Goal: Task Accomplishment & Management: Manage account settings

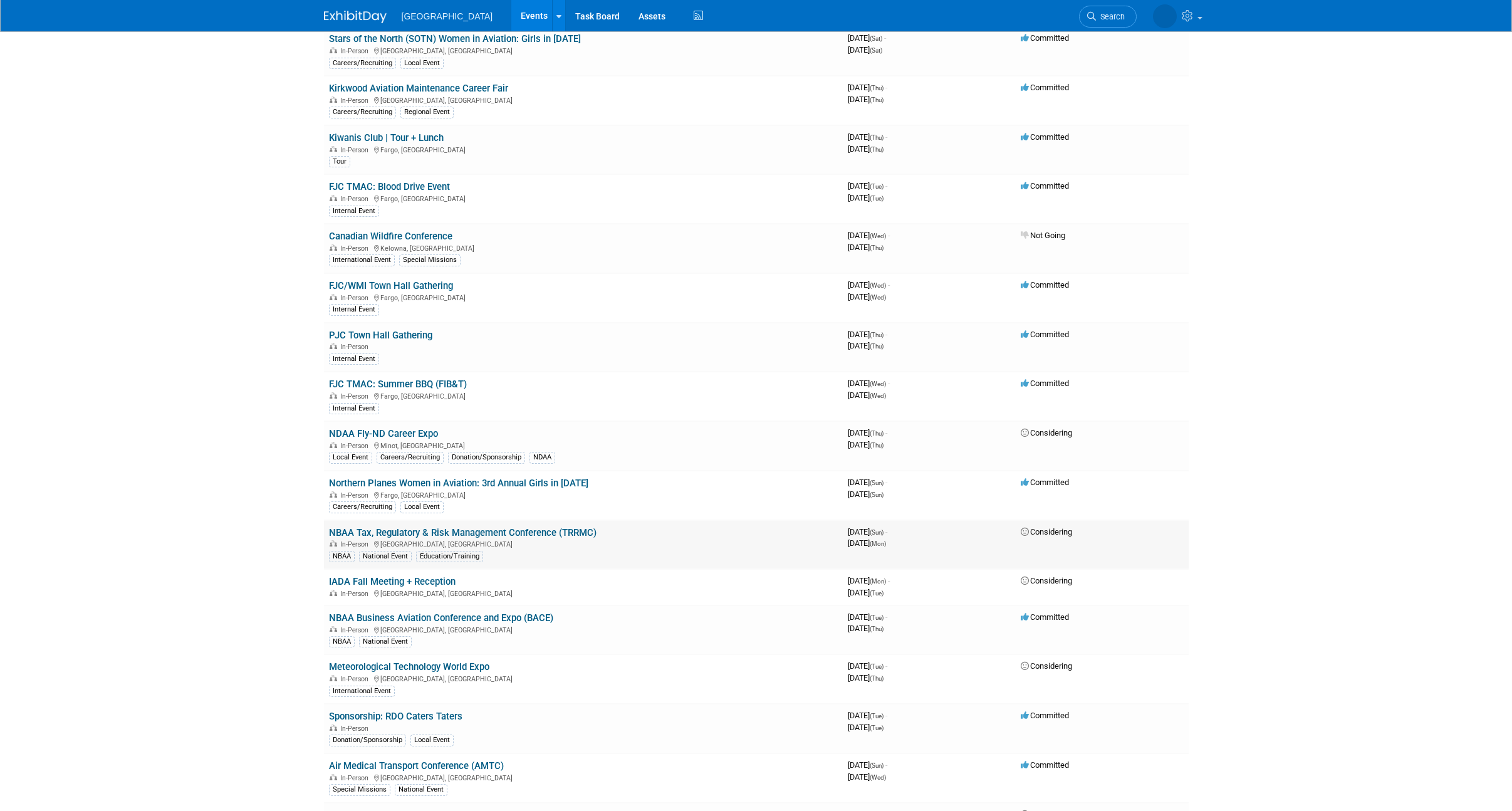
scroll to position [414, 0]
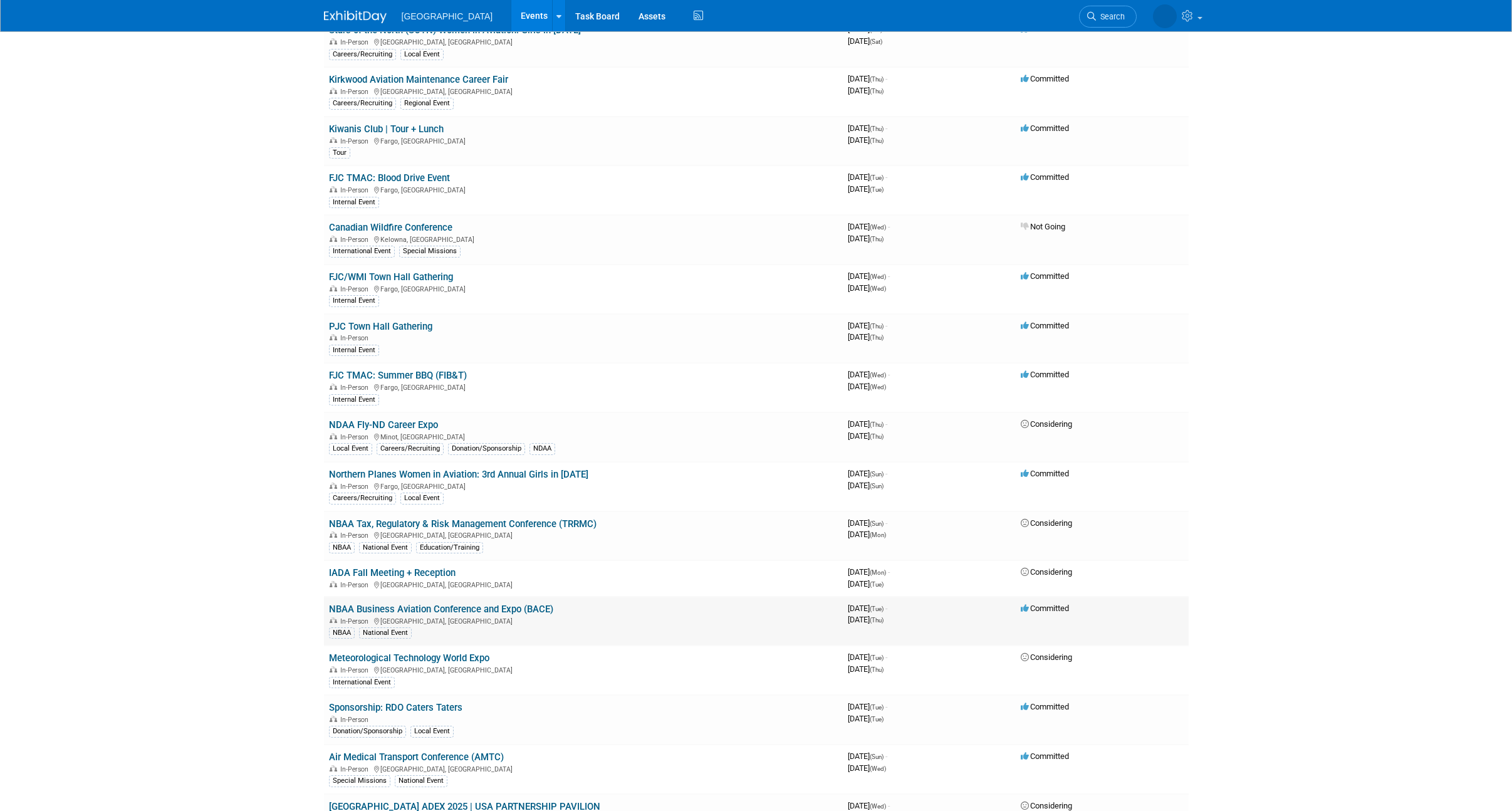
click at [434, 601] on td "NBAA Business Aviation Conference and Expo (BACE) In-Person Las Vegas, NV NBAA …" at bounding box center [583, 621] width 519 height 50
click at [438, 606] on link "NBAA Business Aviation Conference and Expo (BACE)" at bounding box center [441, 609] width 224 height 12
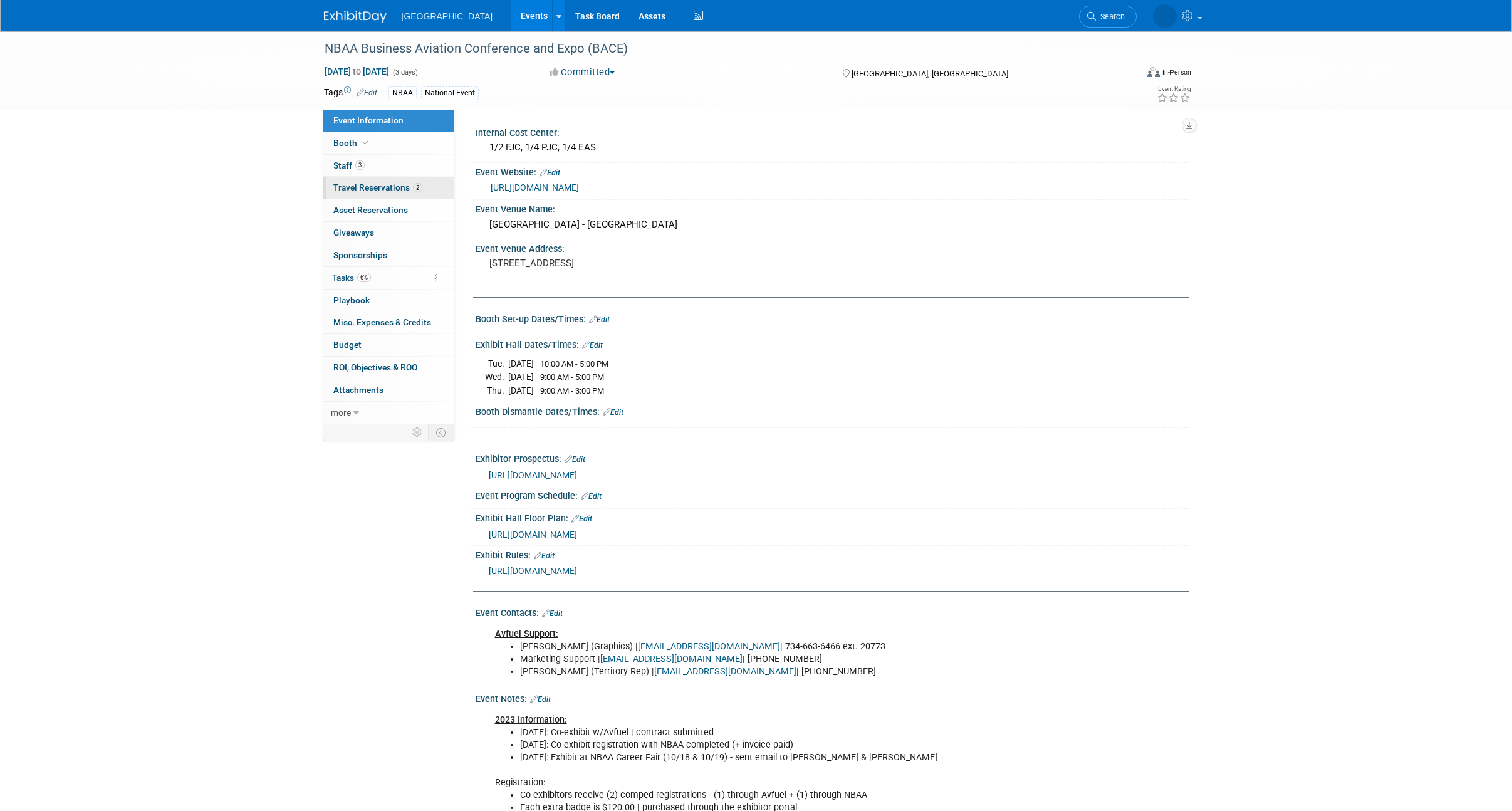
click at [368, 182] on span "Travel Reservations 2" at bounding box center [378, 187] width 89 height 10
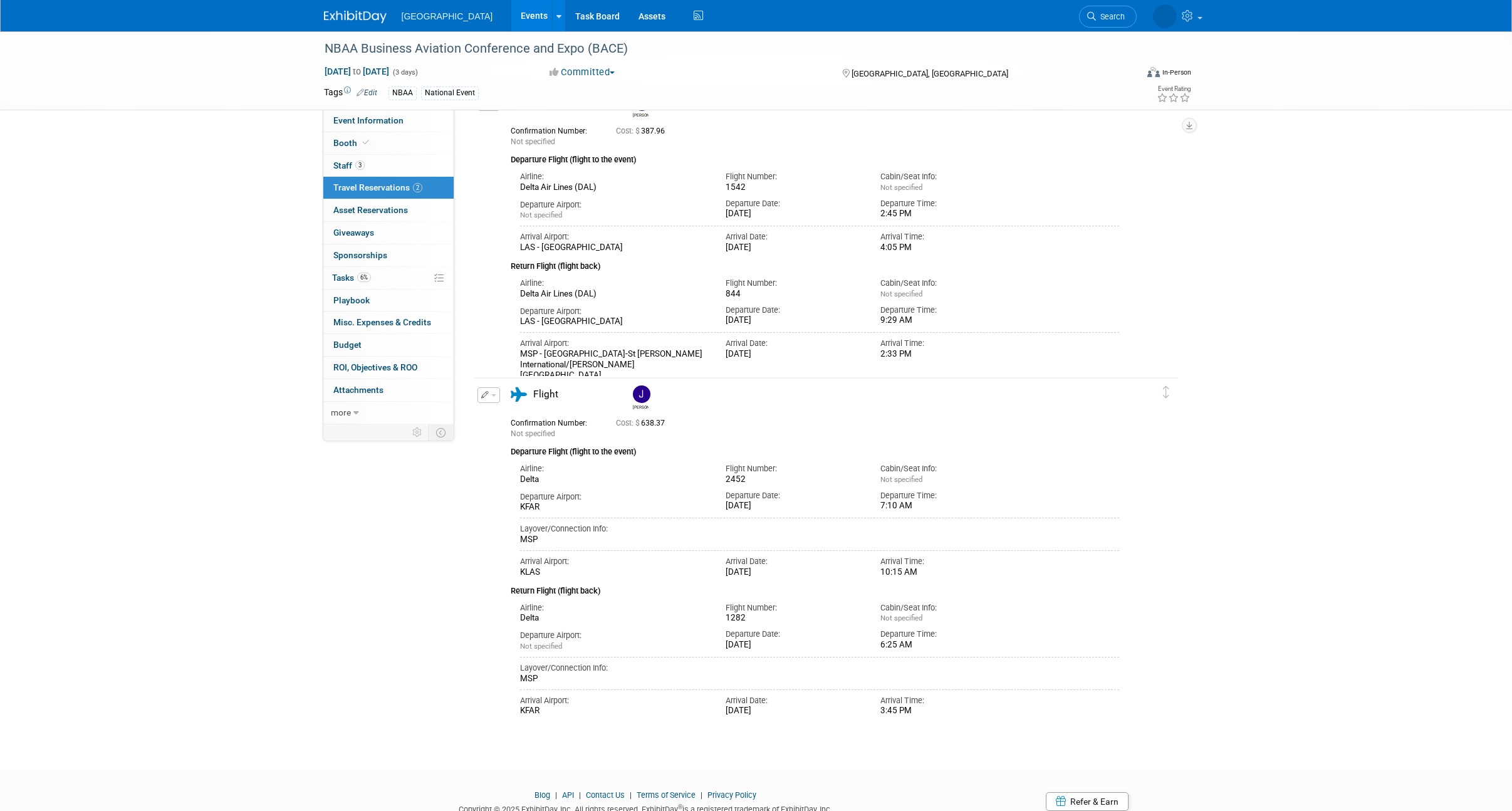
scroll to position [85, 0]
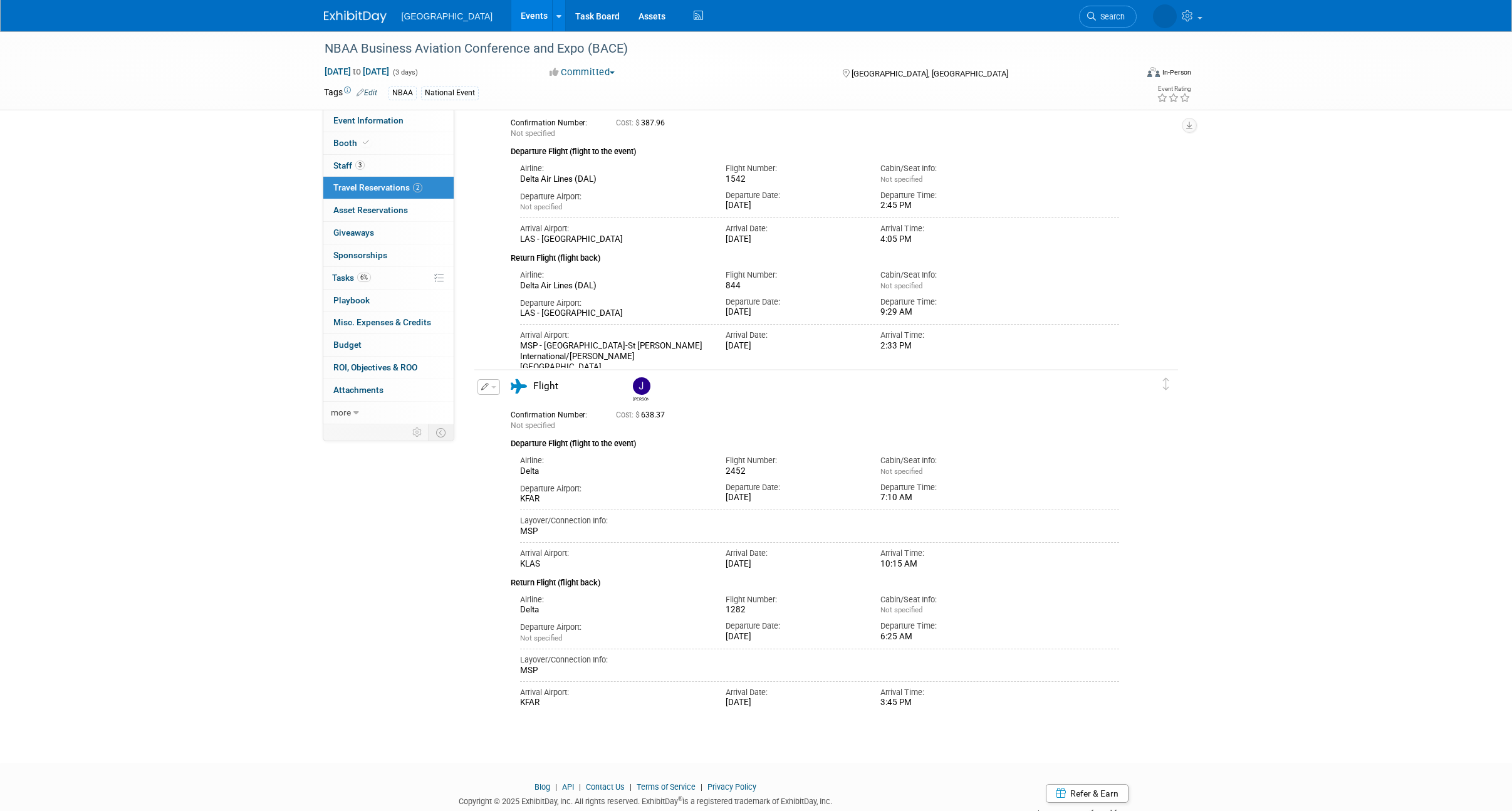
click at [495, 391] on button "button" at bounding box center [489, 386] width 23 height 15
click at [522, 452] on button "Duplicate" at bounding box center [531, 450] width 105 height 18
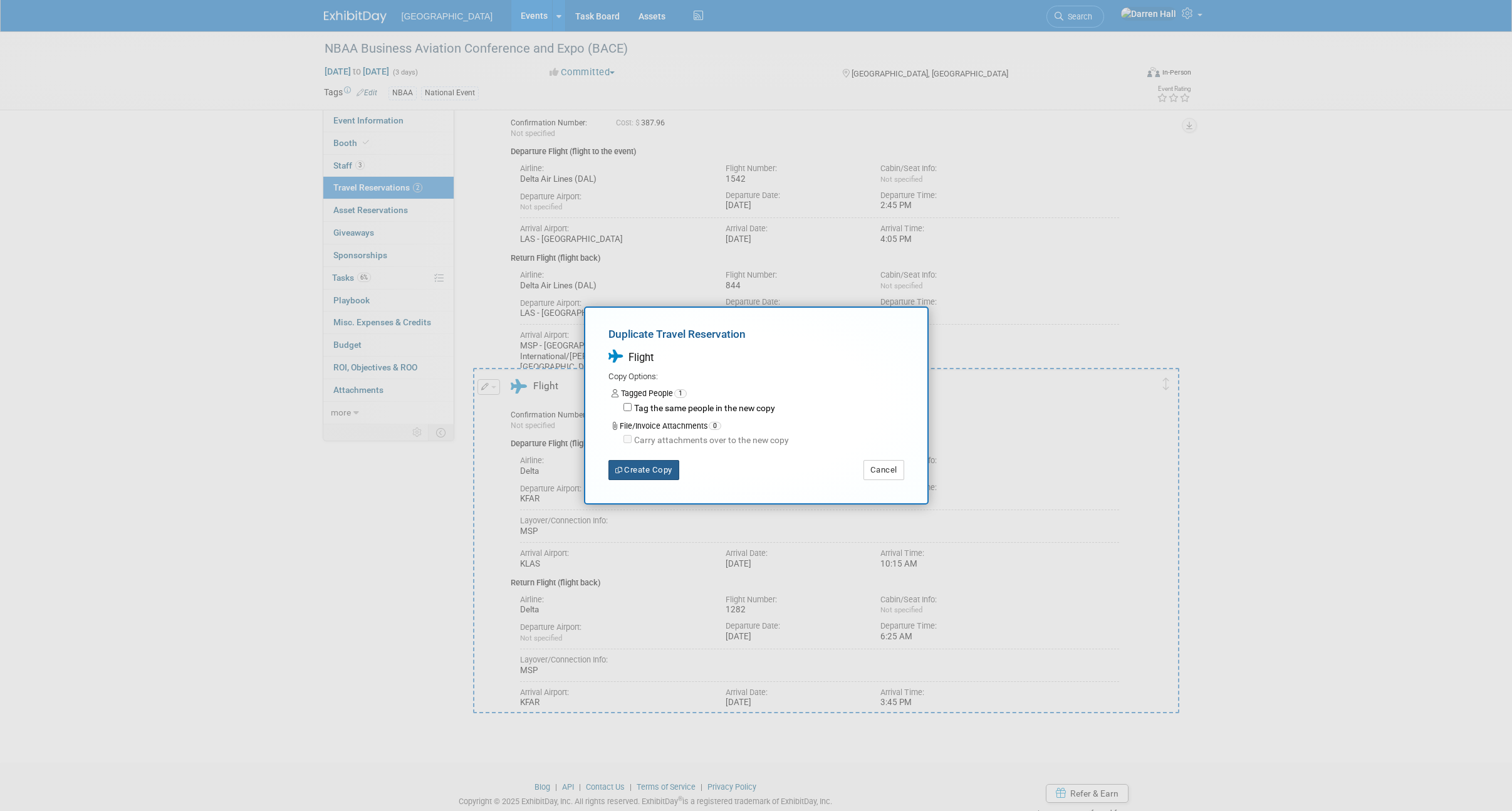
click at [639, 469] on button "Create Copy" at bounding box center [644, 470] width 71 height 20
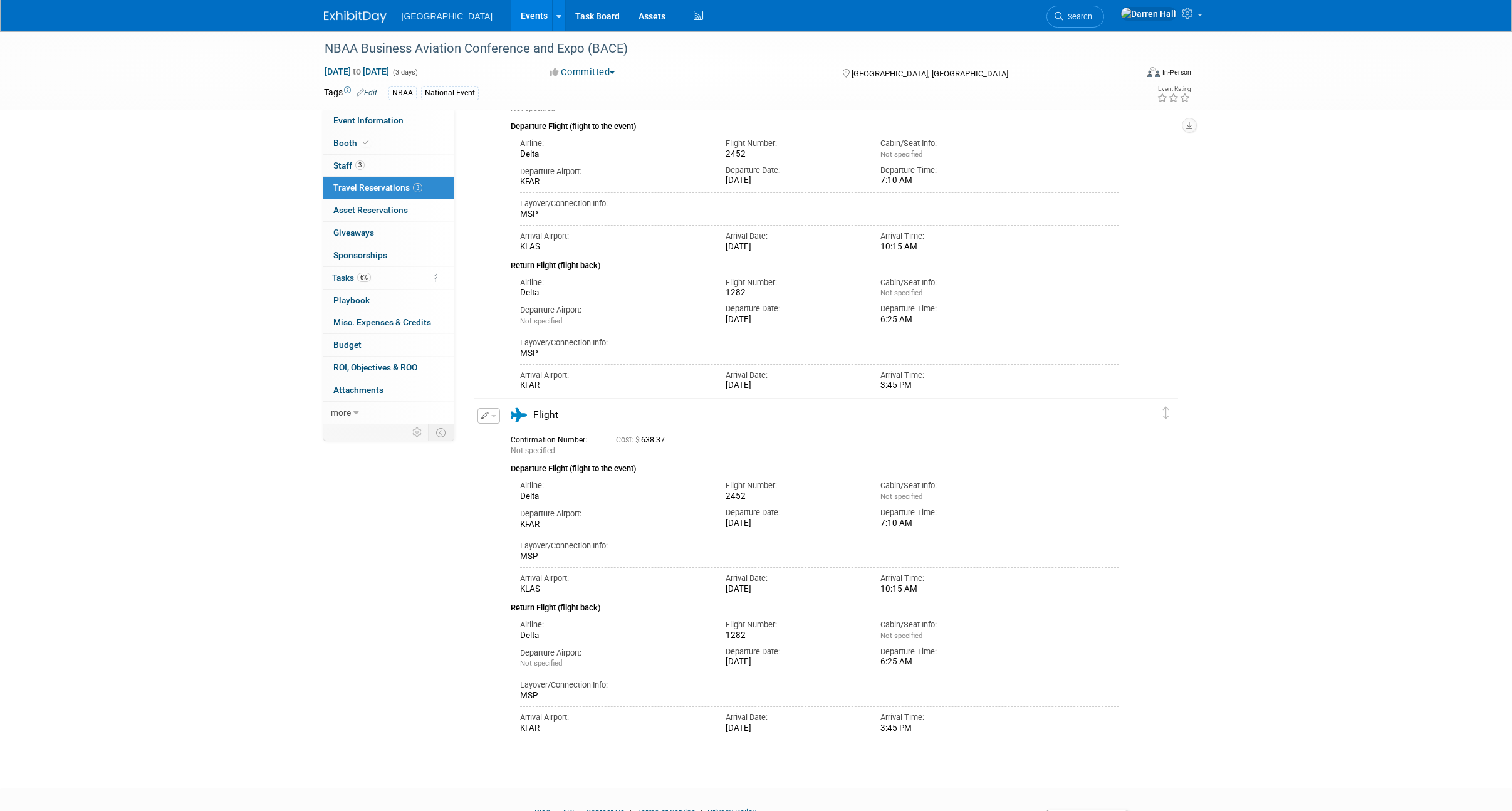
scroll to position [468, 0]
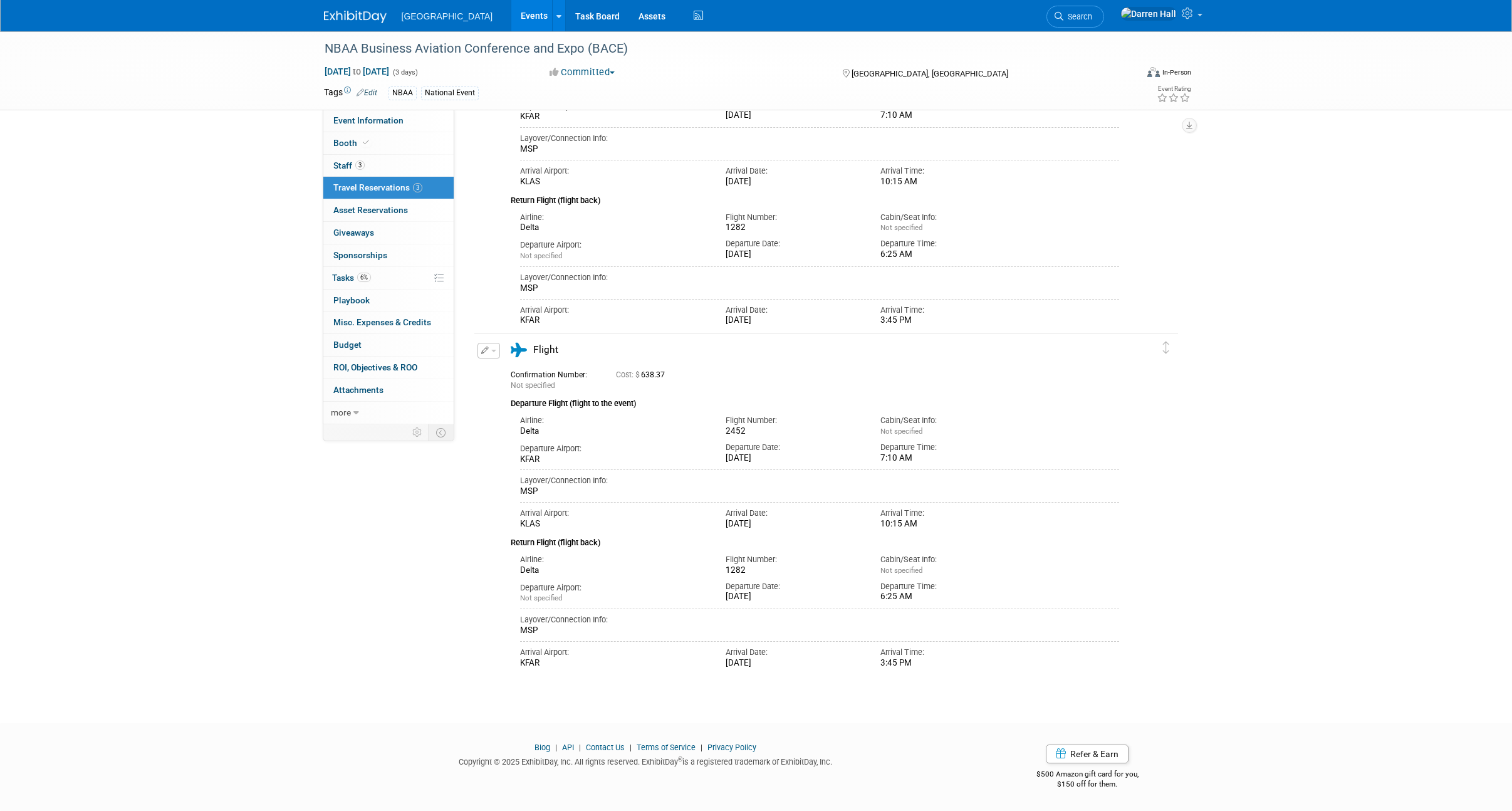
click at [494, 351] on span "button" at bounding box center [493, 351] width 5 height 3
click at [530, 372] on button "Edit Reservation" at bounding box center [531, 372] width 105 height 18
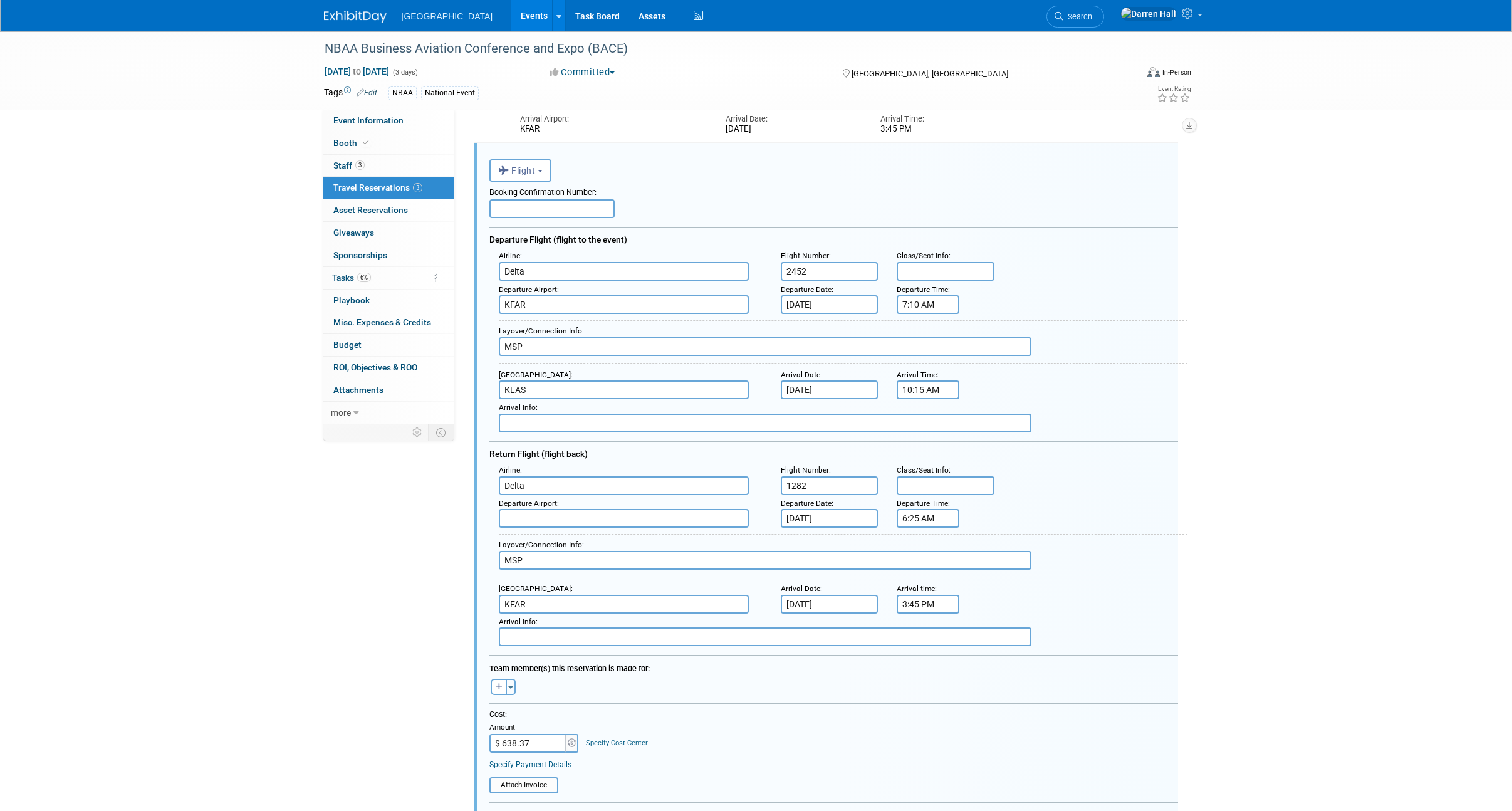
scroll to position [0, 0]
click at [507, 686] on button "Toggle Dropdown" at bounding box center [511, 686] width 10 height 16
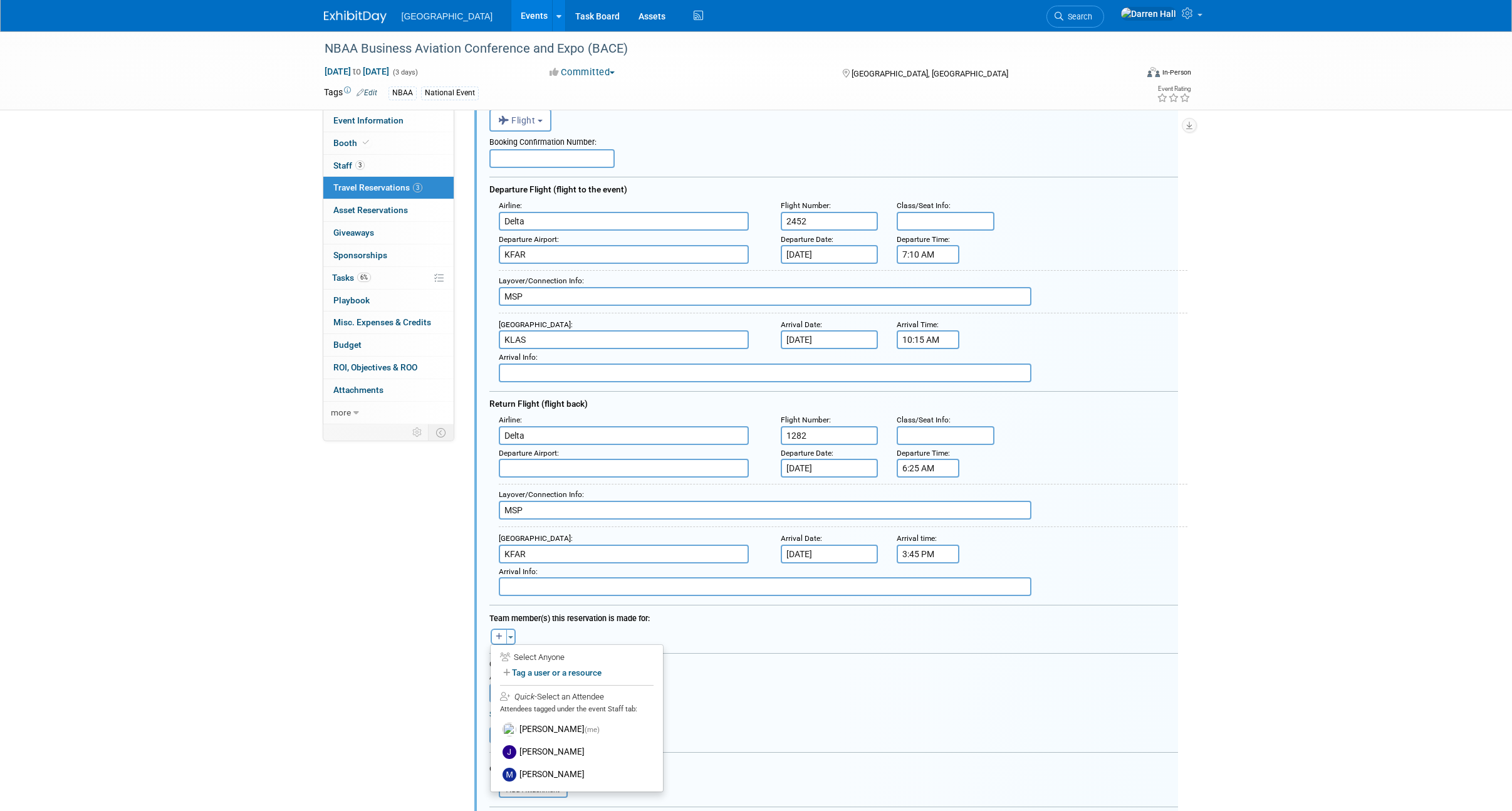
scroll to position [724, 0]
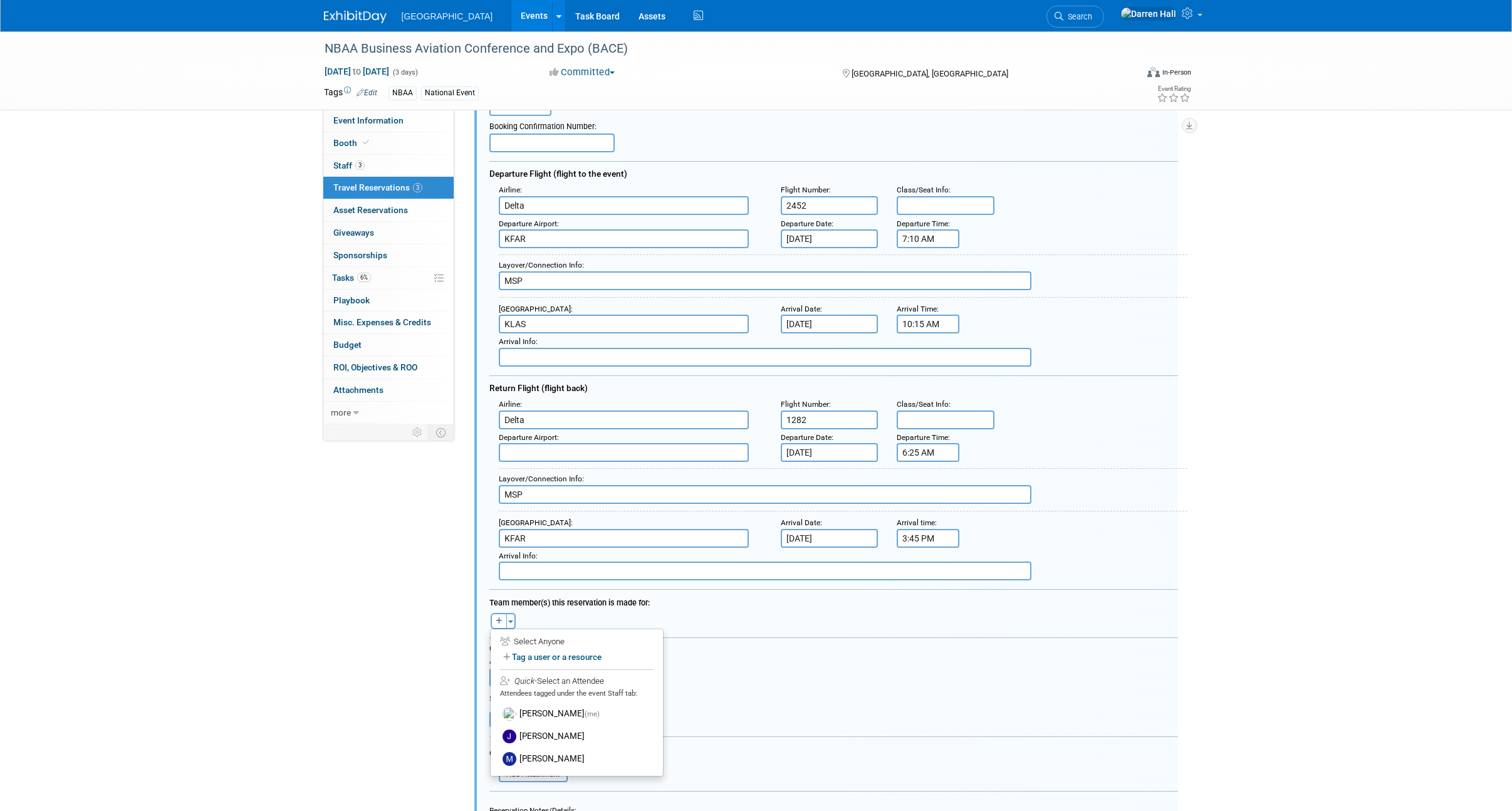
click at [547, 713] on label "Darren Hall (me)" at bounding box center [576, 714] width 154 height 23
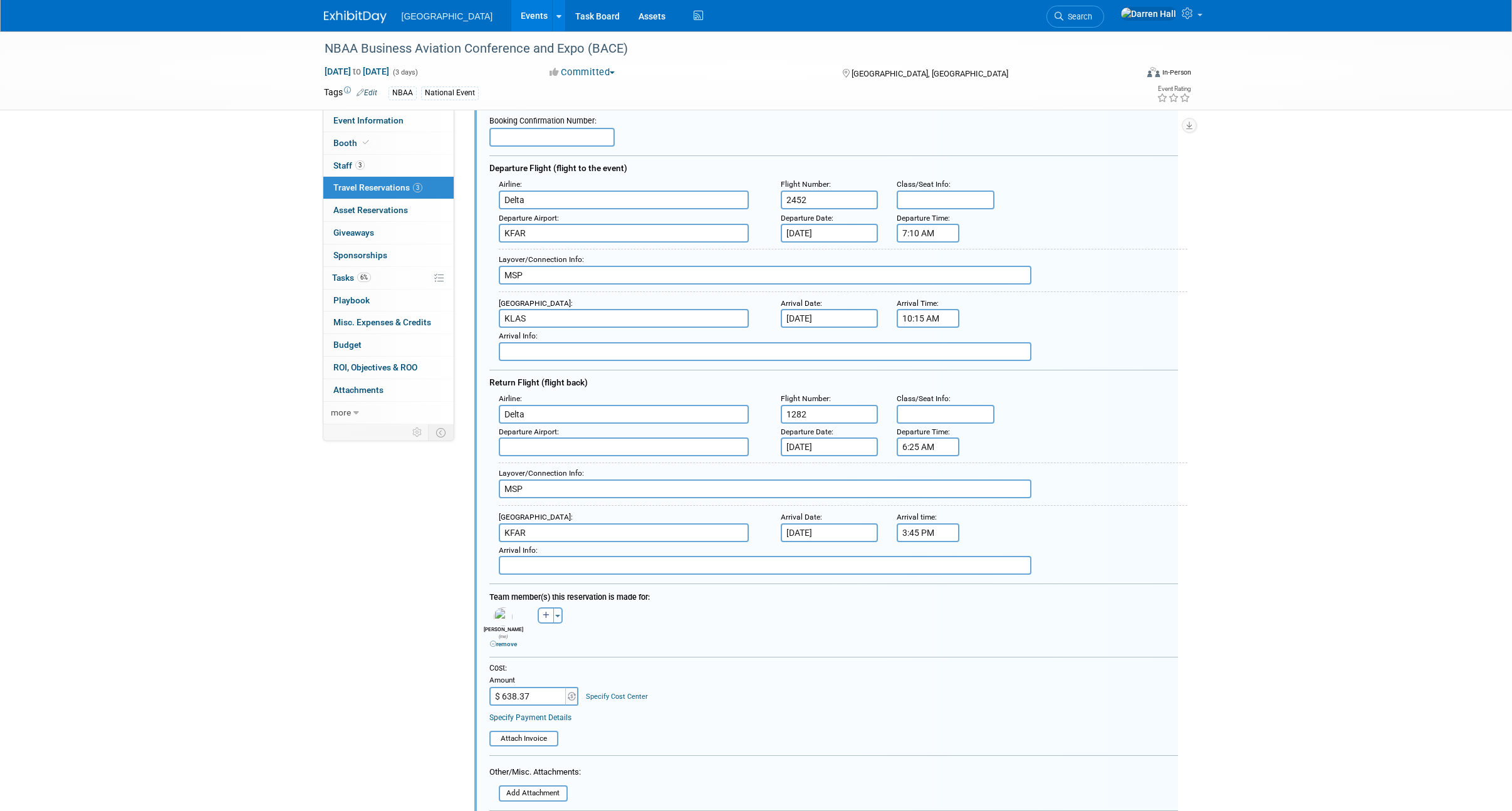
scroll to position [882, 0]
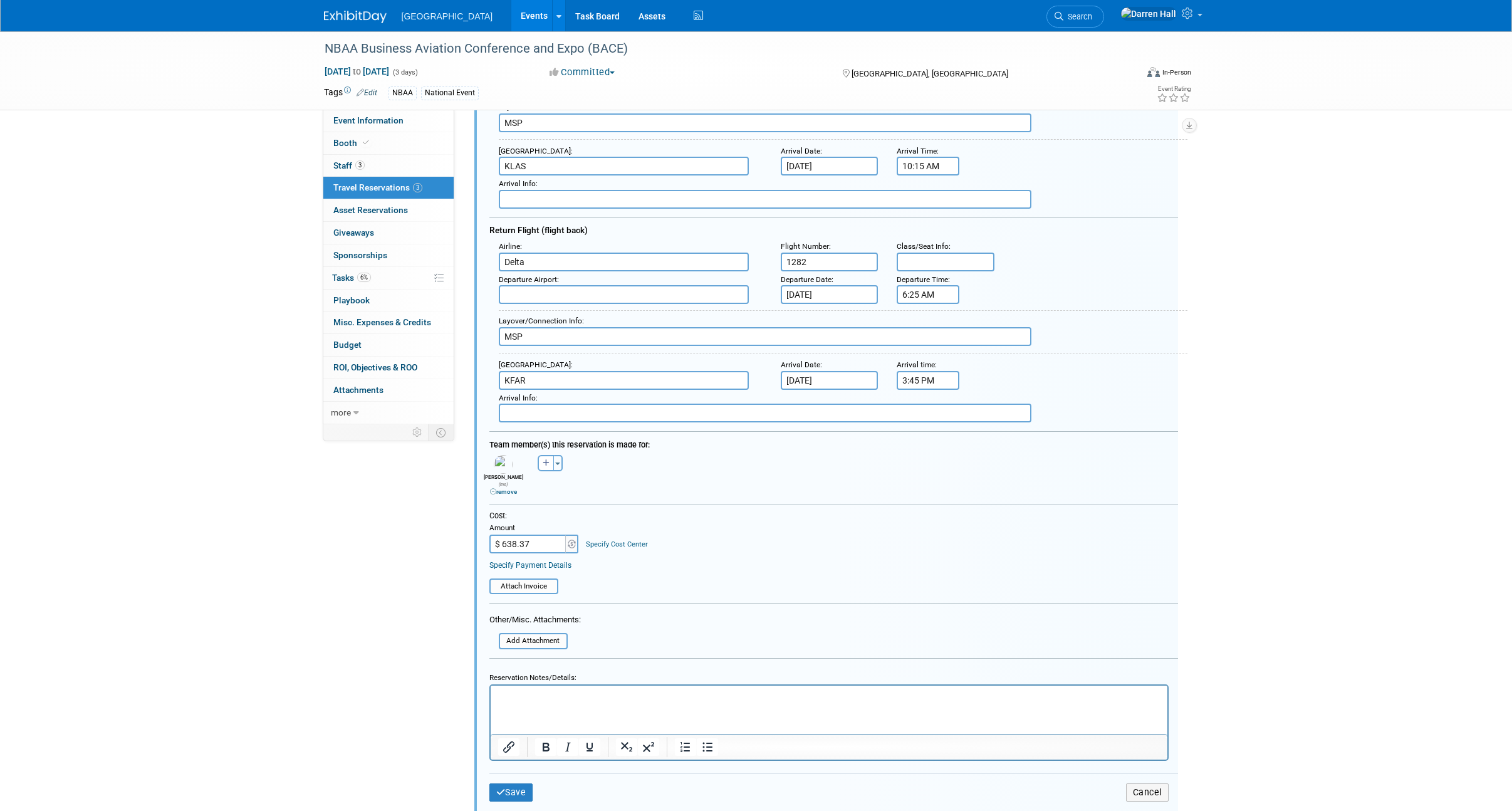
drag, startPoint x: 529, startPoint y: 536, endPoint x: 511, endPoint y: 536, distance: 18.0
click at [510, 536] on input "$ 638.37" at bounding box center [528, 544] width 79 height 19
click at [508, 538] on input "$ 638.37" at bounding box center [528, 544] width 79 height 19
drag, startPoint x: 526, startPoint y: 538, endPoint x: 538, endPoint y: 538, distance: 12.0
click at [538, 538] on input "$ 638.37" at bounding box center [528, 544] width 79 height 19
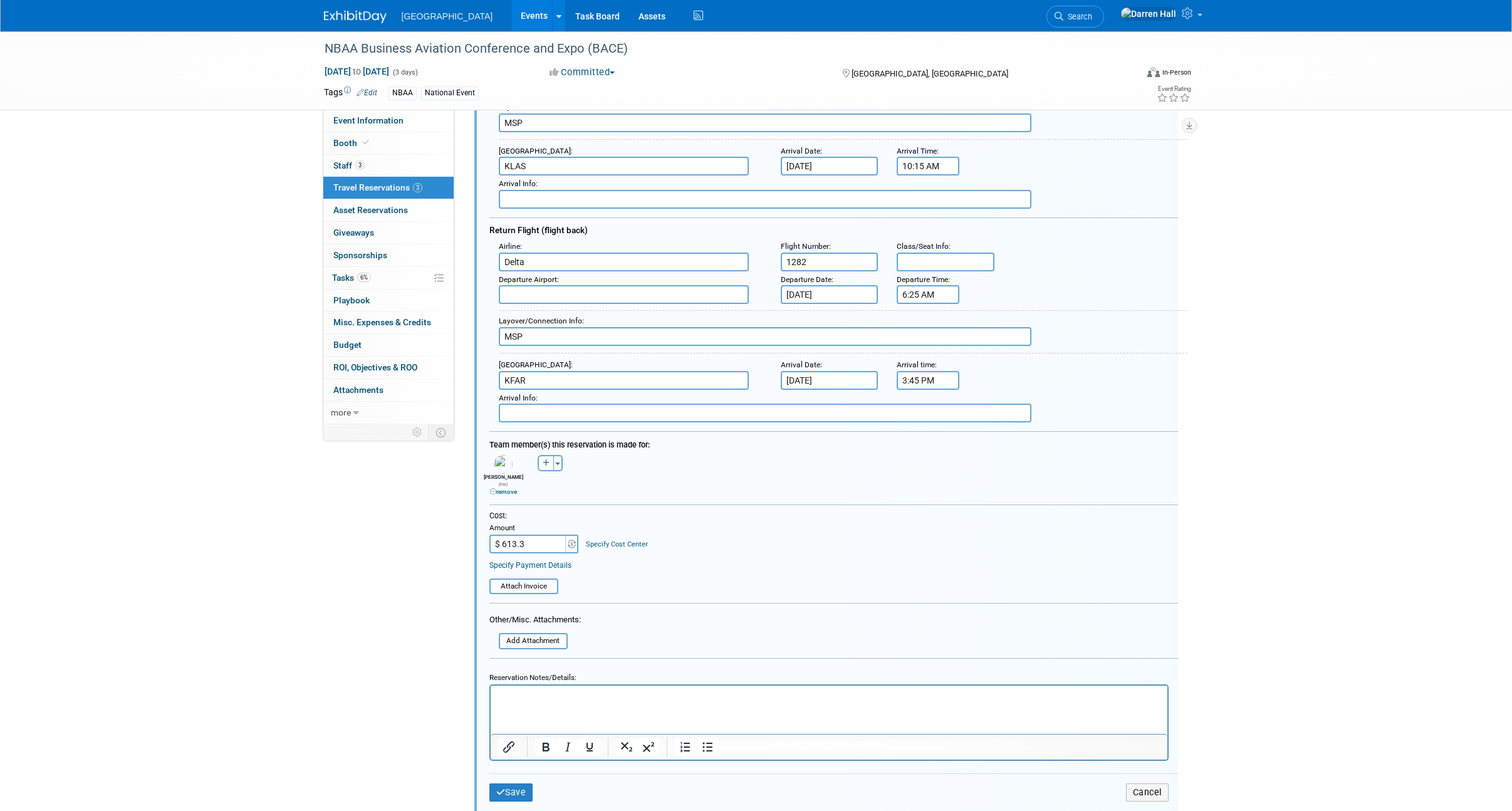
type input "$ 613.36"
drag, startPoint x: 675, startPoint y: 561, endPoint x: 623, endPoint y: 637, distance: 92.1
click at [677, 567] on table "Attach Invoice" at bounding box center [833, 580] width 688 height 28
click at [522, 791] on button "Save" at bounding box center [511, 792] width 44 height 18
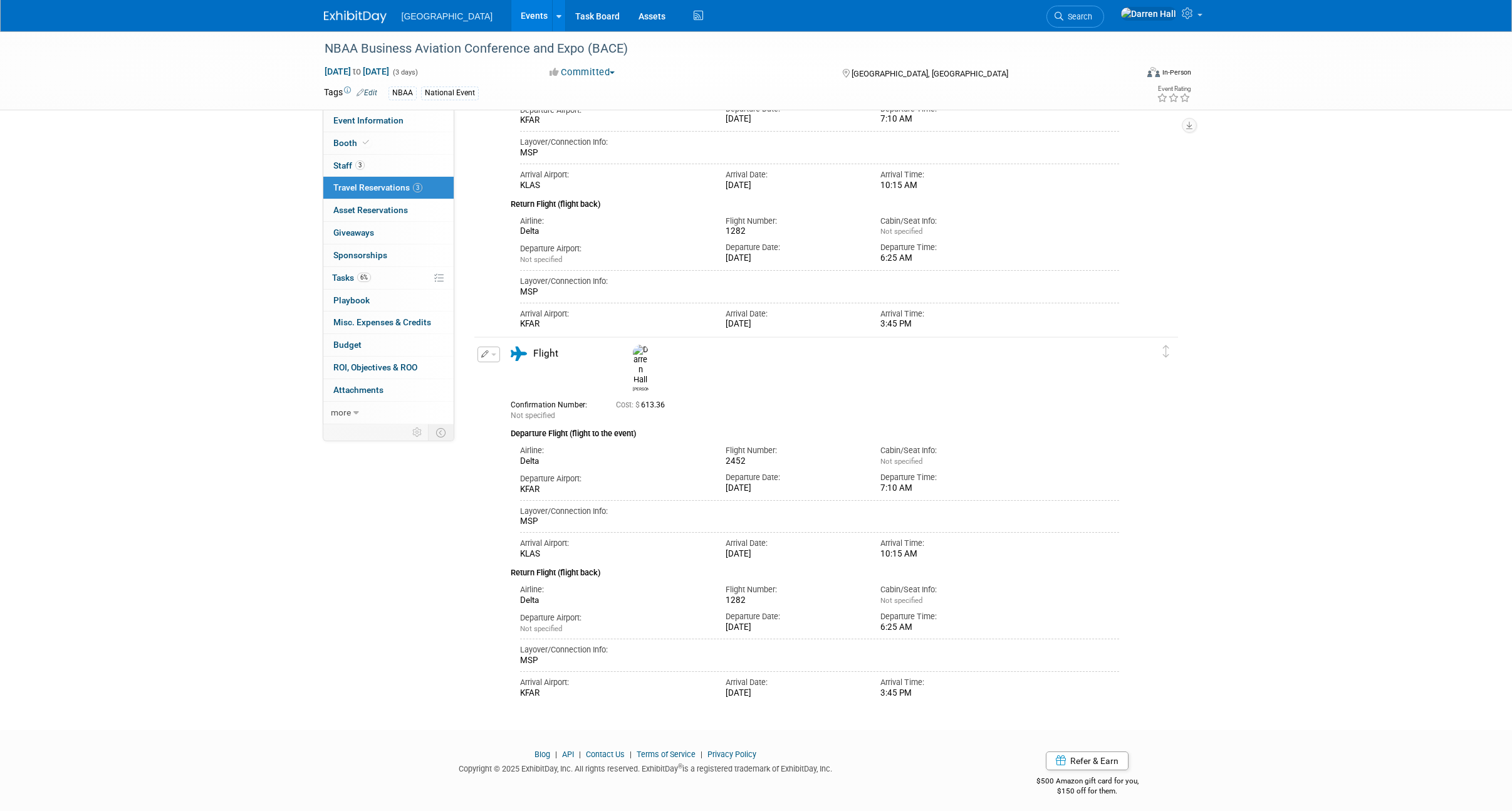
scroll to position [471, 0]
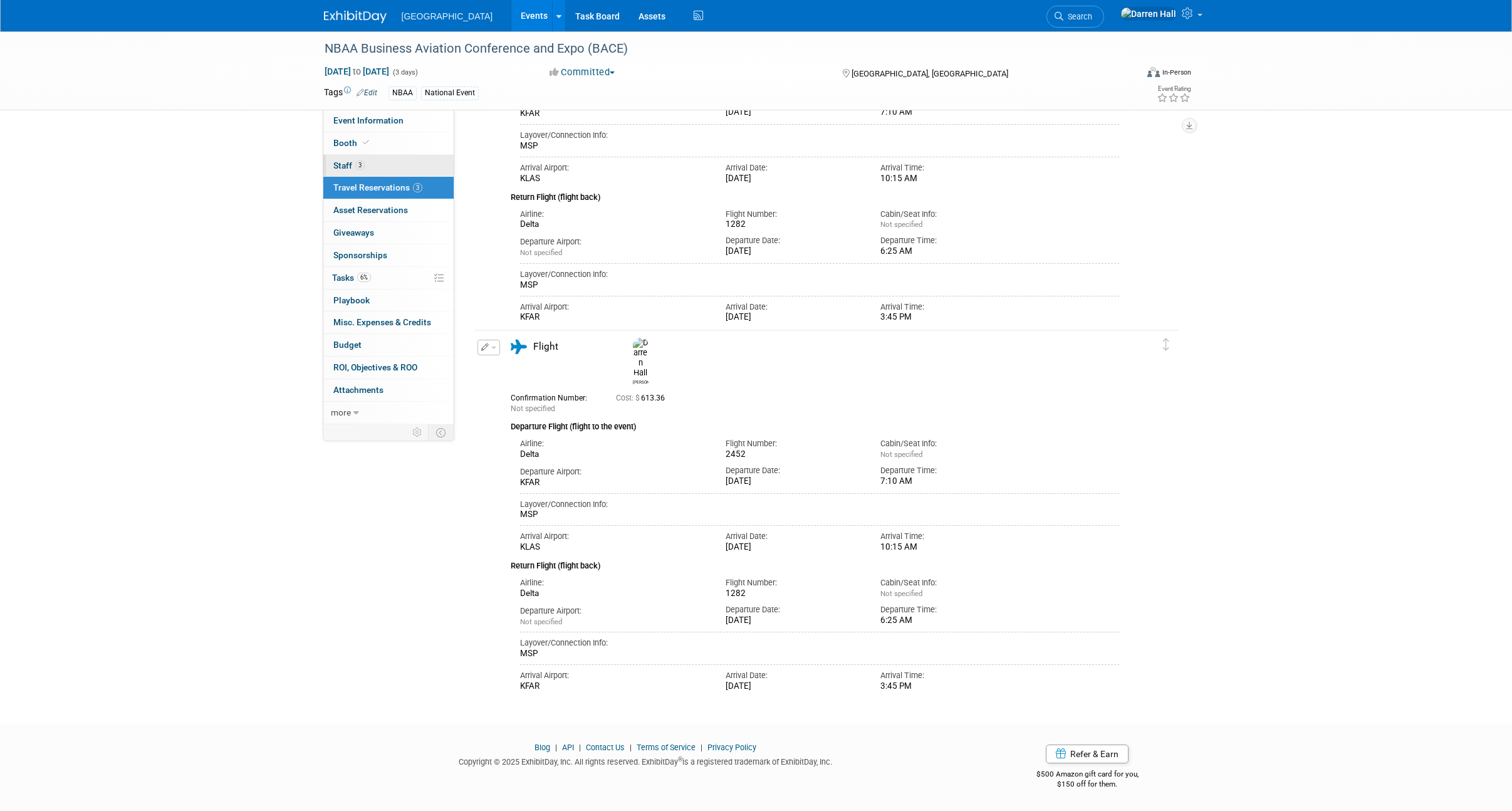
click at [341, 164] on span "Staff 3" at bounding box center [349, 165] width 32 height 10
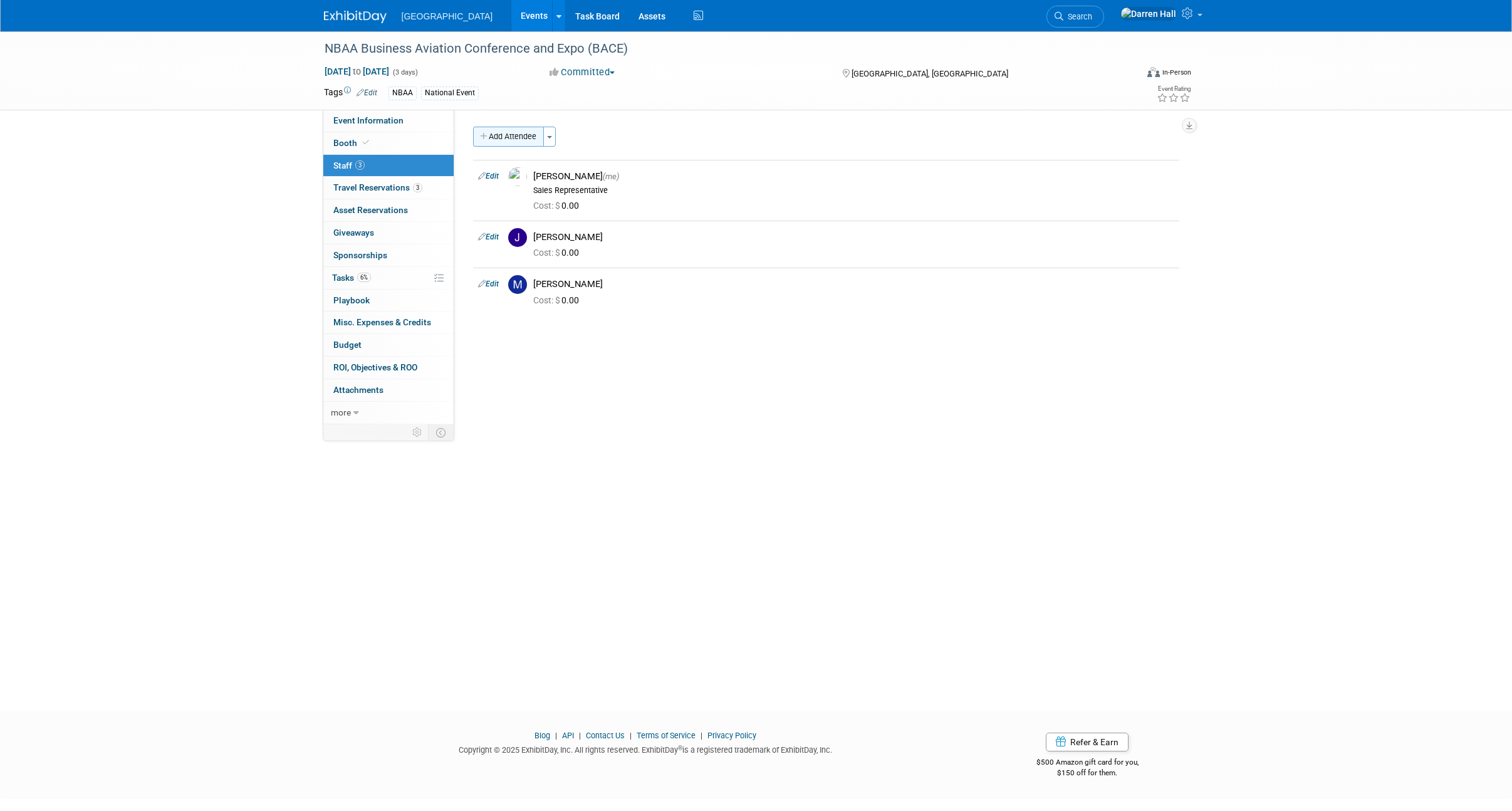
click at [504, 136] on button "Add Attendee" at bounding box center [508, 136] width 71 height 20
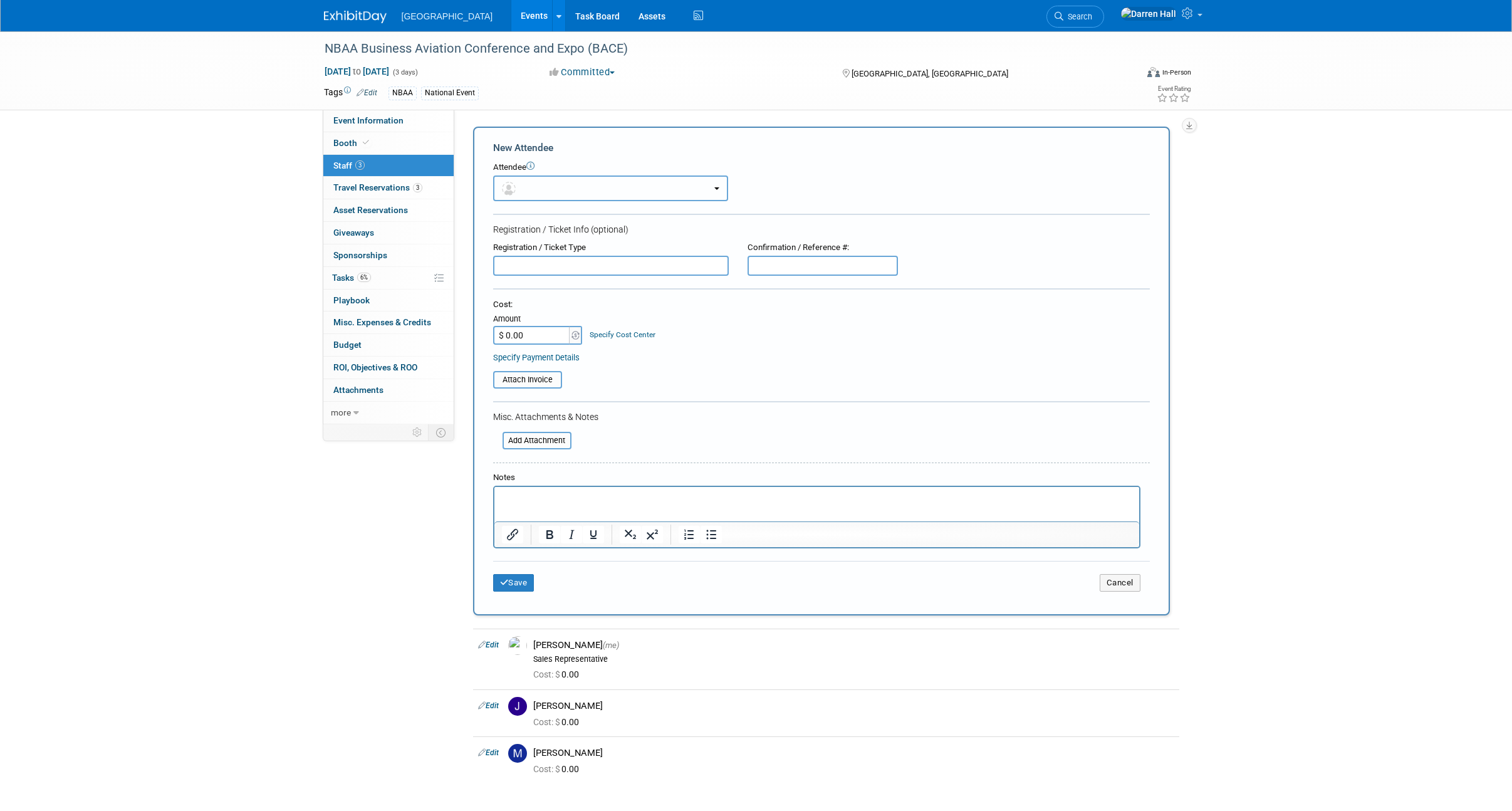
click at [713, 185] on button "button" at bounding box center [610, 188] width 235 height 26
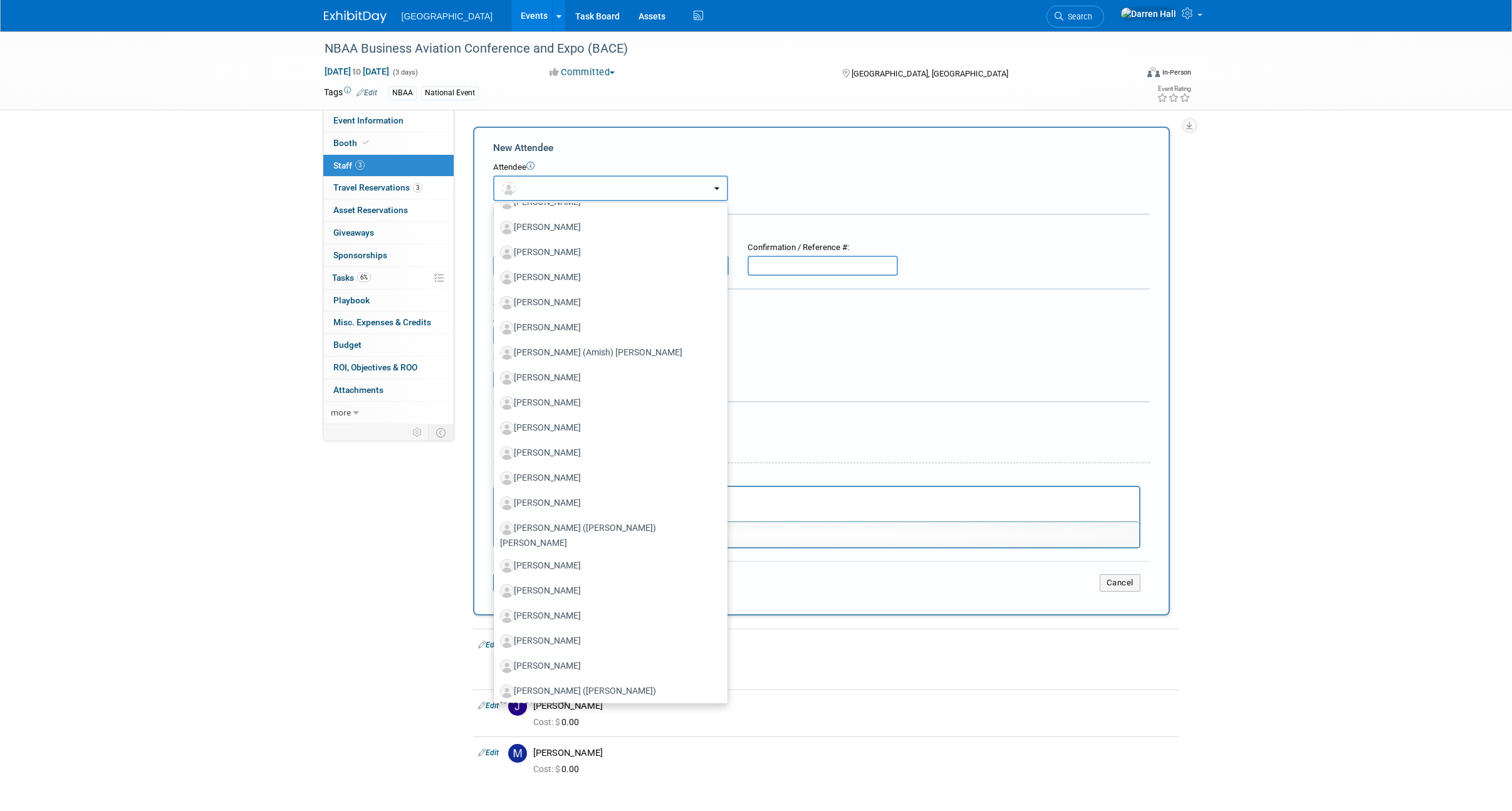
scroll to position [1333, 0]
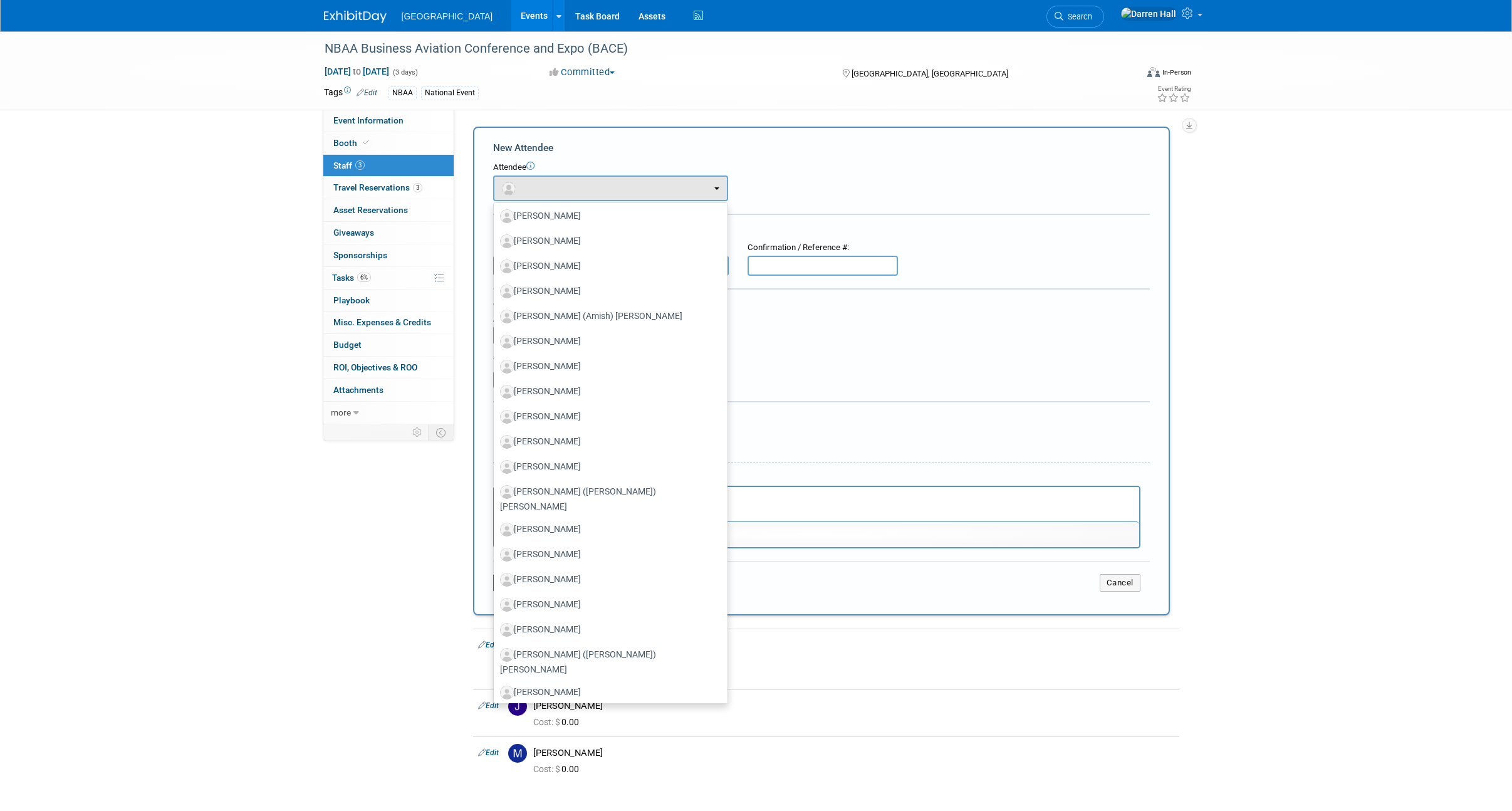
click at [879, 169] on div "Attendee" at bounding box center [821, 168] width 657 height 12
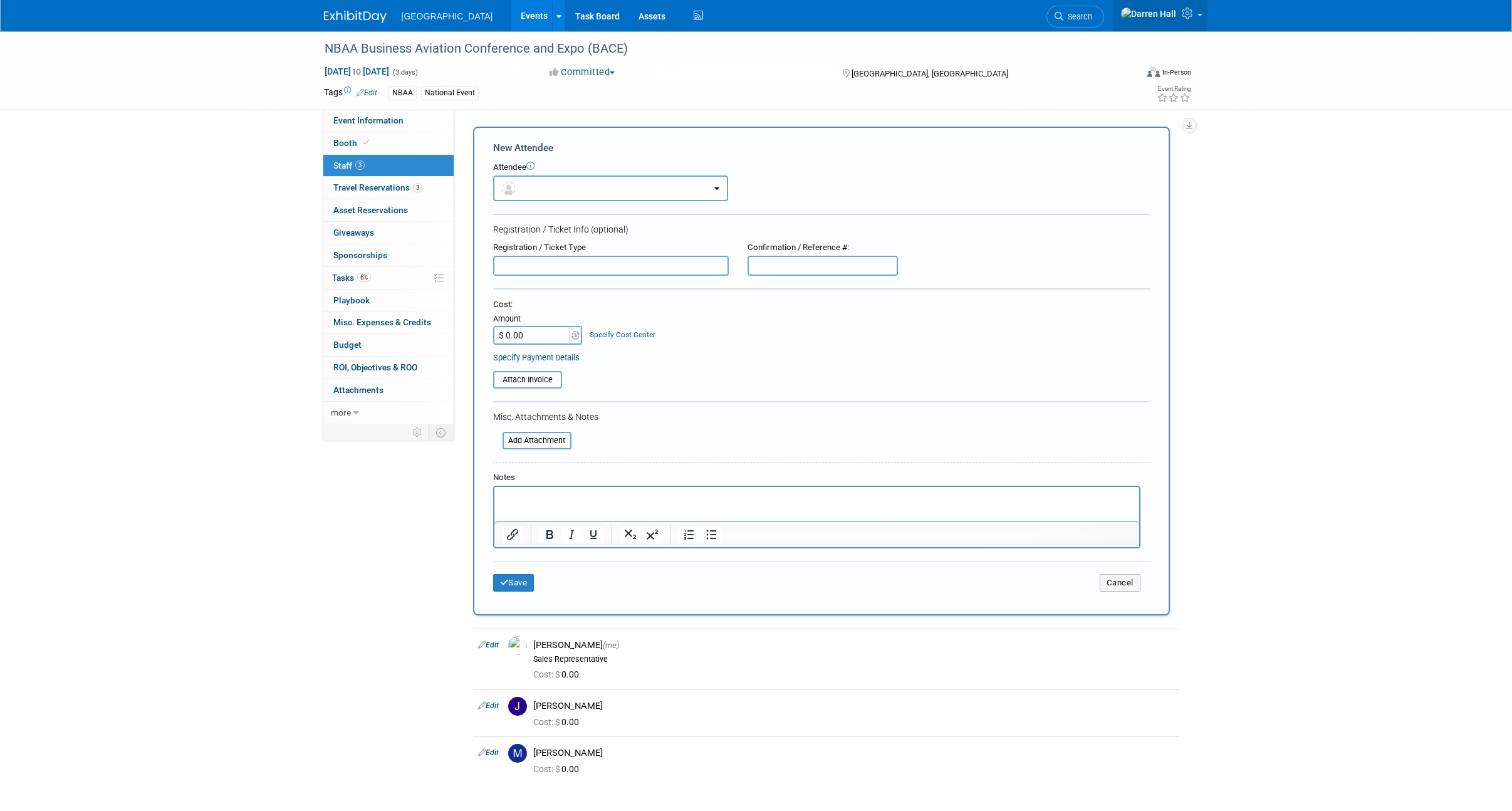
click at [1192, 15] on icon at bounding box center [1189, 13] width 14 height 12
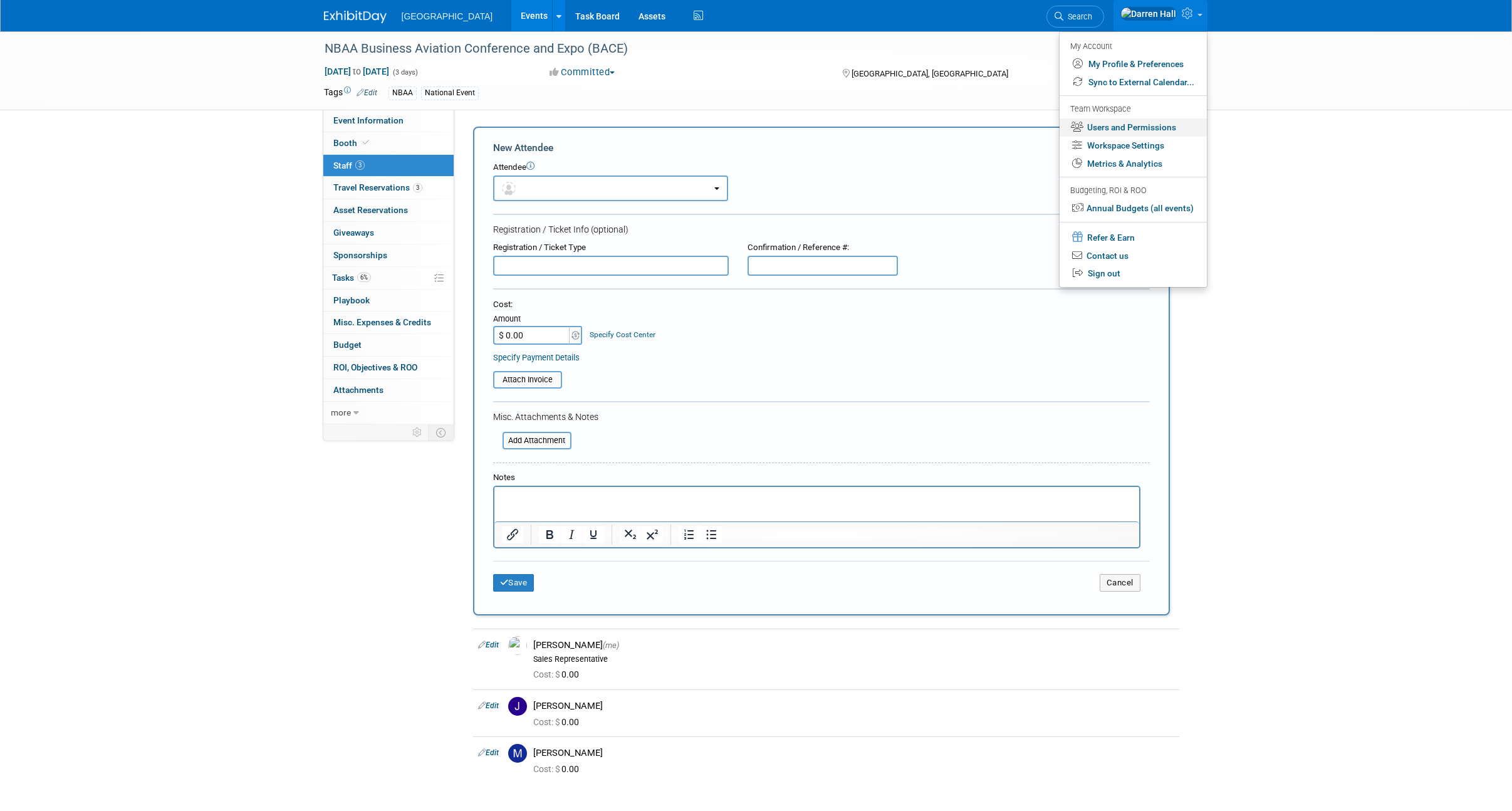
click at [1133, 125] on link "Users and Permissions" at bounding box center [1133, 127] width 148 height 18
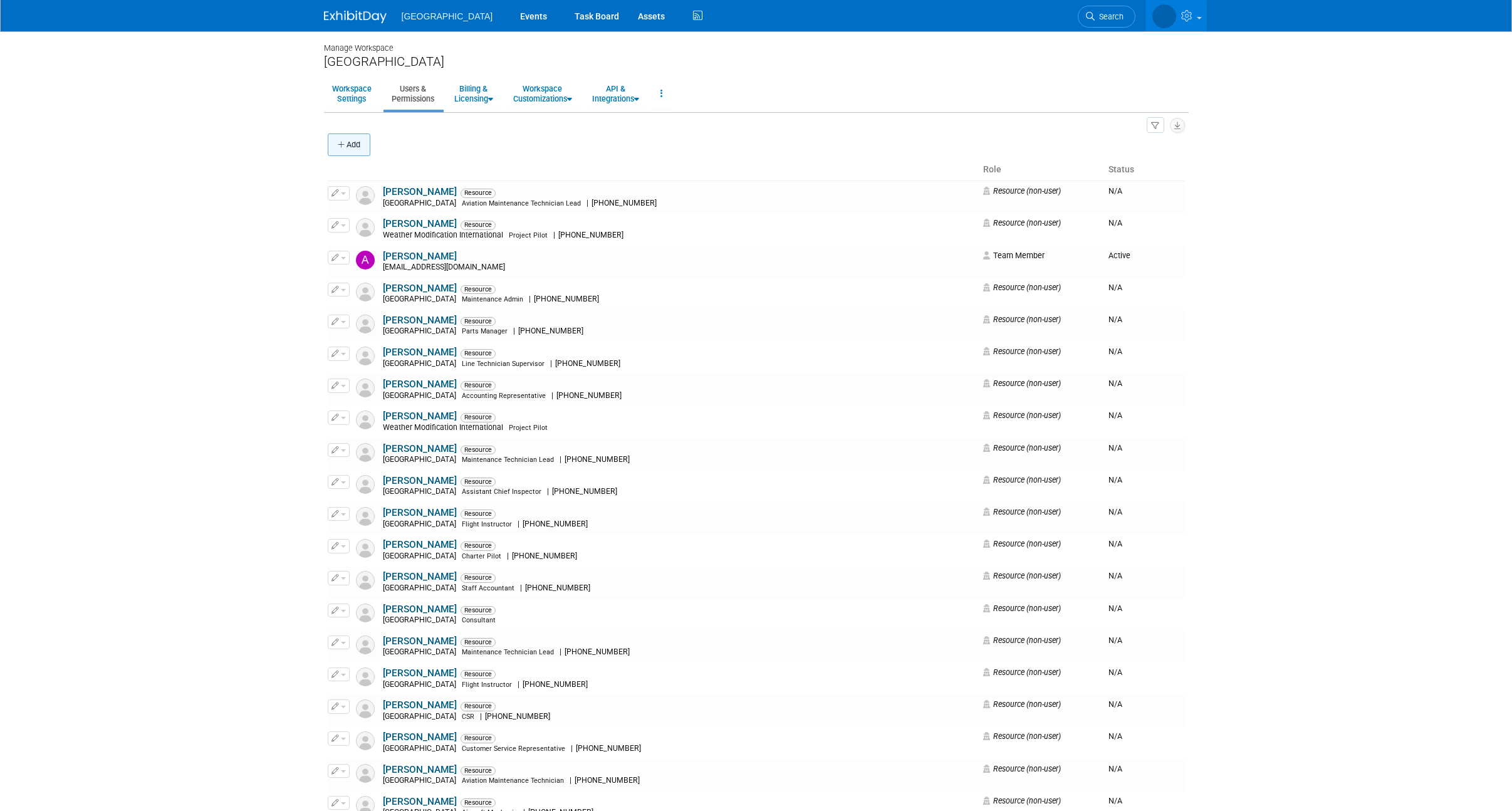
click at [352, 142] on button "Add" at bounding box center [349, 145] width 42 height 23
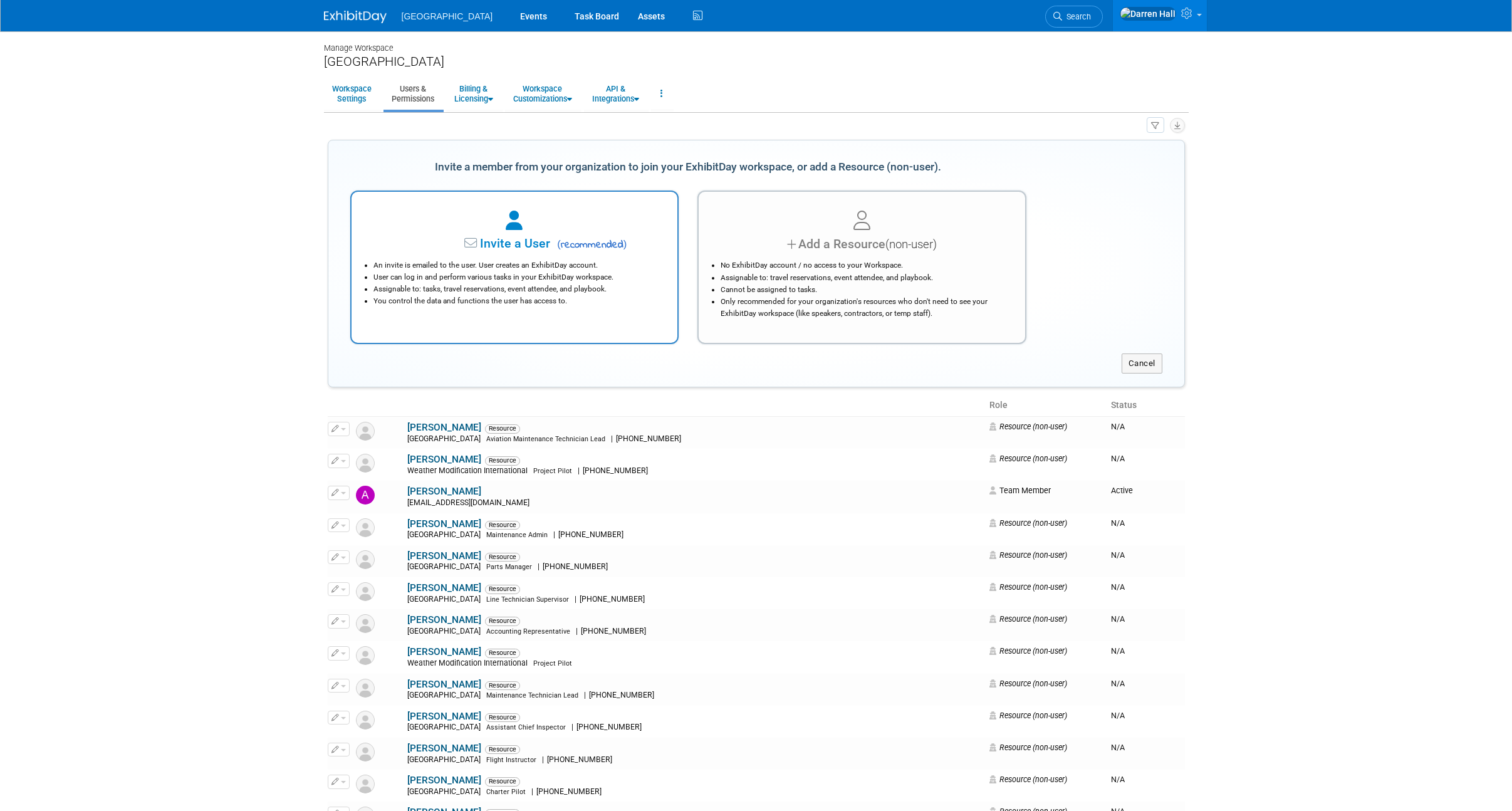
click at [503, 257] on div "An invite is emailed to the user. User creates an ExhibitDay account. User can …" at bounding box center [515, 280] width 295 height 54
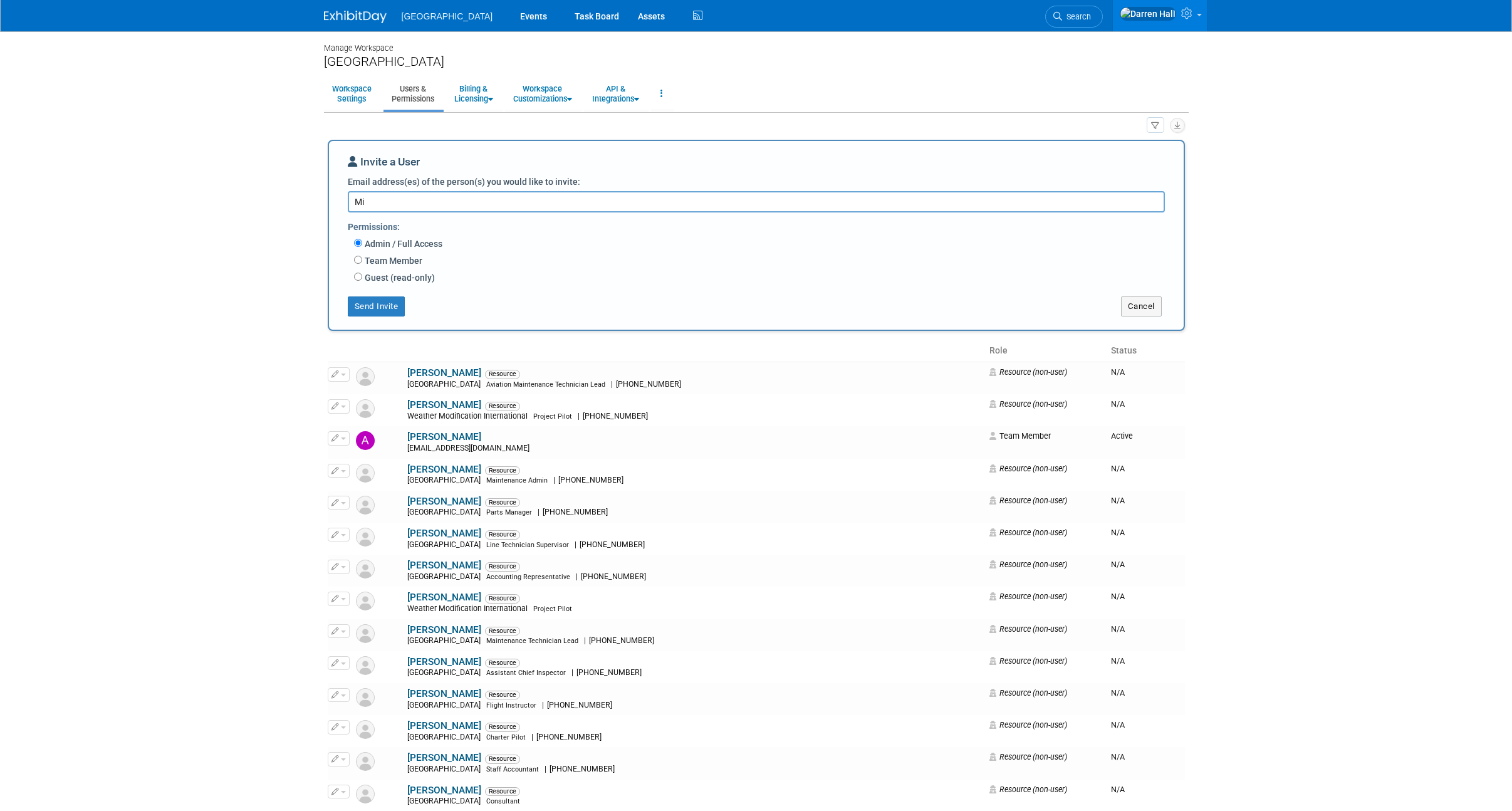
type textarea "M"
drag, startPoint x: 381, startPoint y: 203, endPoint x: 299, endPoint y: 199, distance: 82.1
click at [297, 200] on body "Fargo Jet Center Events Task Board Assets Activity Feed" at bounding box center [756, 406] width 1512 height 811
paste textarea "wrence@flypremierjet.com"
type textarea "mlawrence@flypremierjet.com"
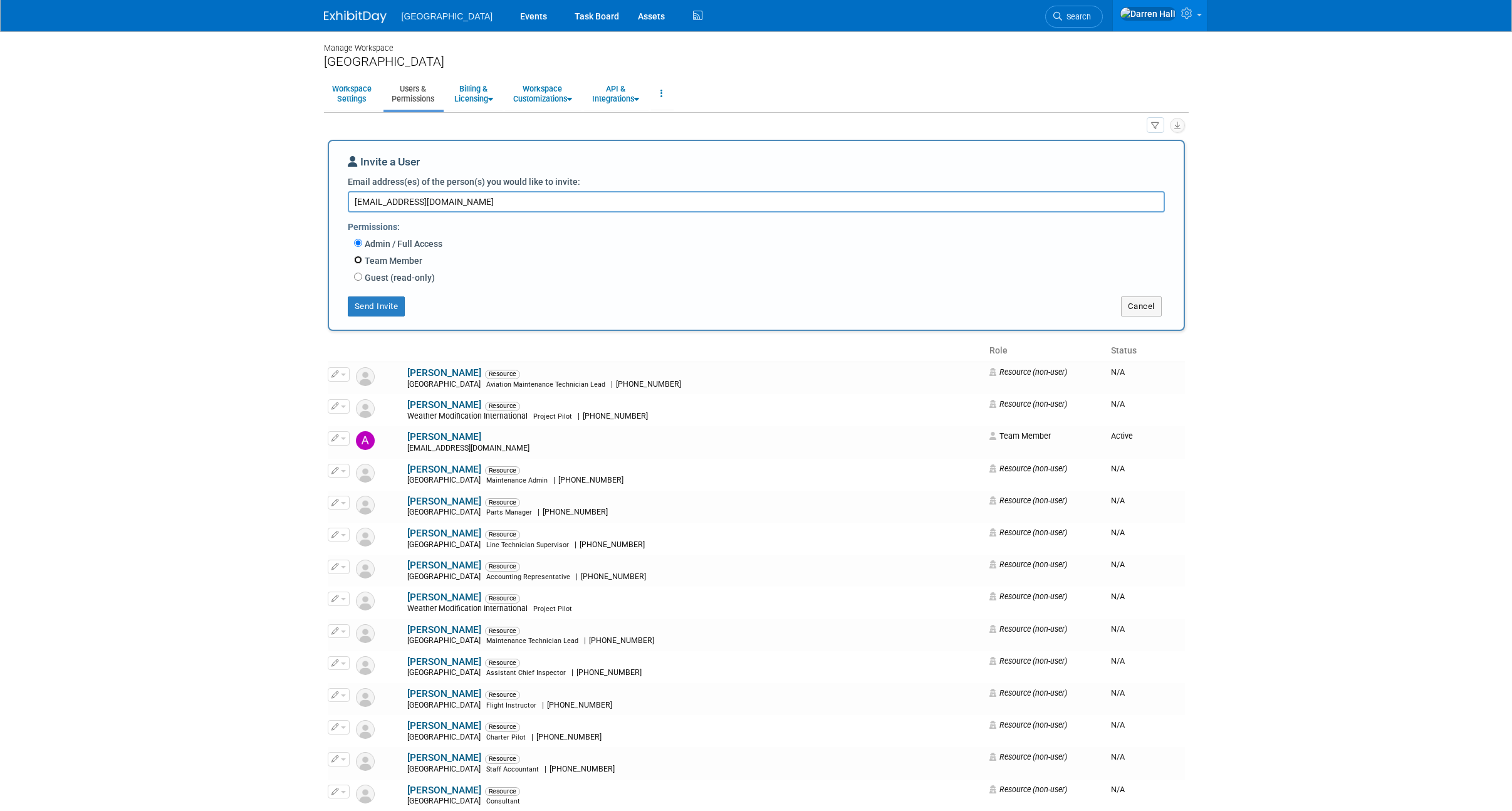
click at [358, 259] on input "Team Member" at bounding box center [358, 260] width 8 height 8
radio input "true"
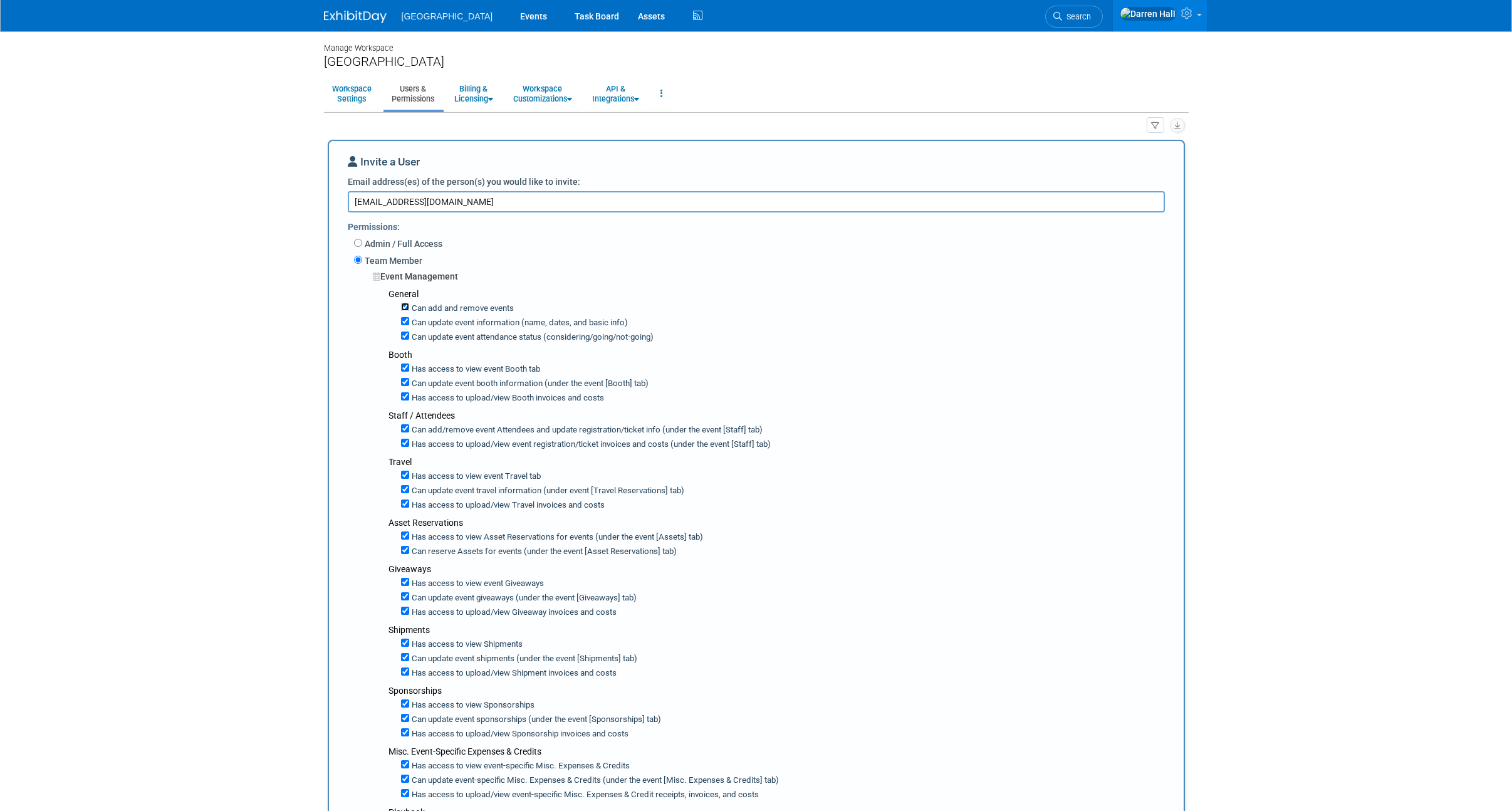
click at [404, 305] on input "Can add and remove events" at bounding box center [405, 307] width 8 height 8
click at [405, 307] on input "Can add and remove events" at bounding box center [405, 307] width 8 height 8
checkbox input "true"
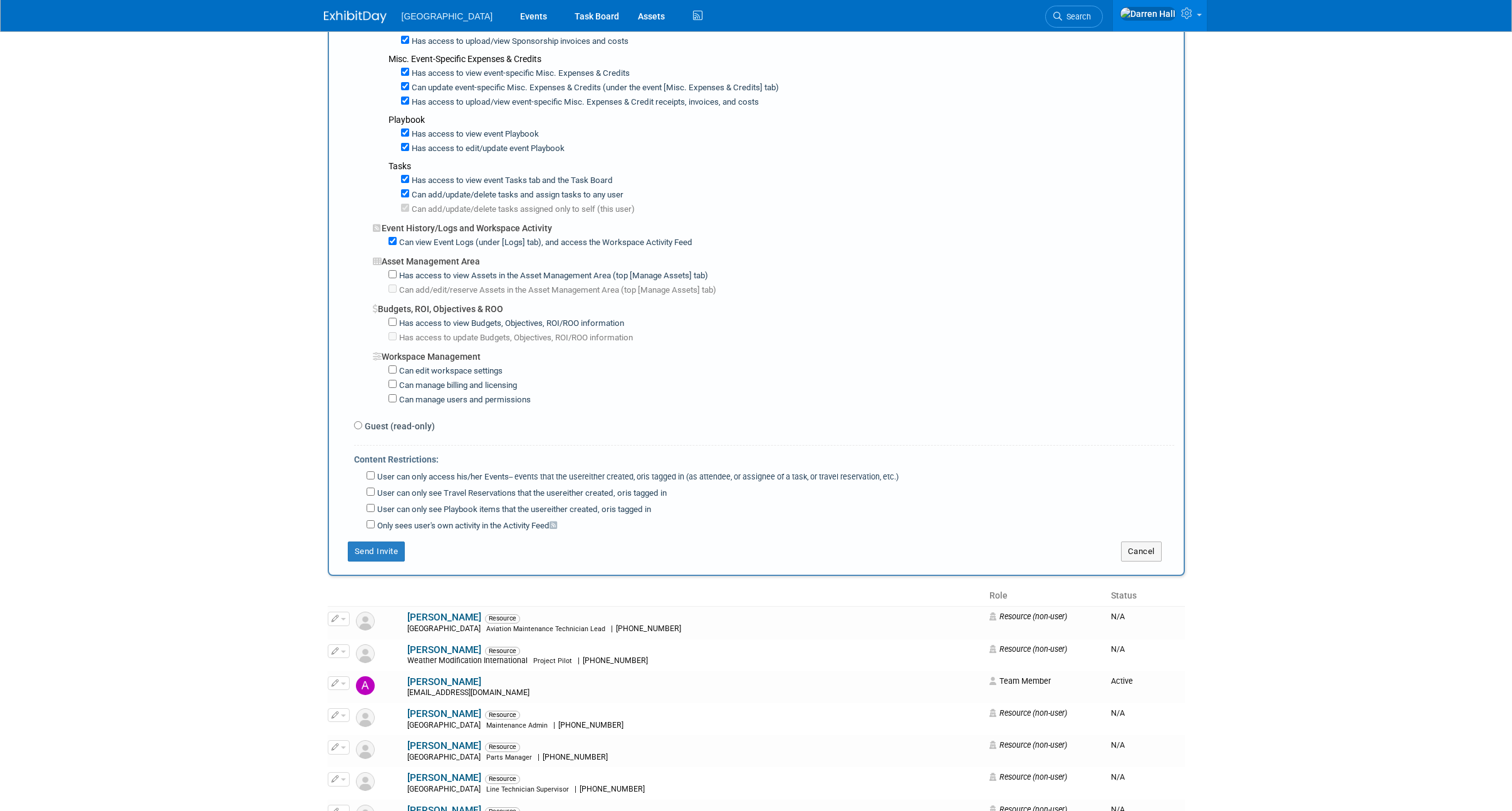
scroll to position [703, 0]
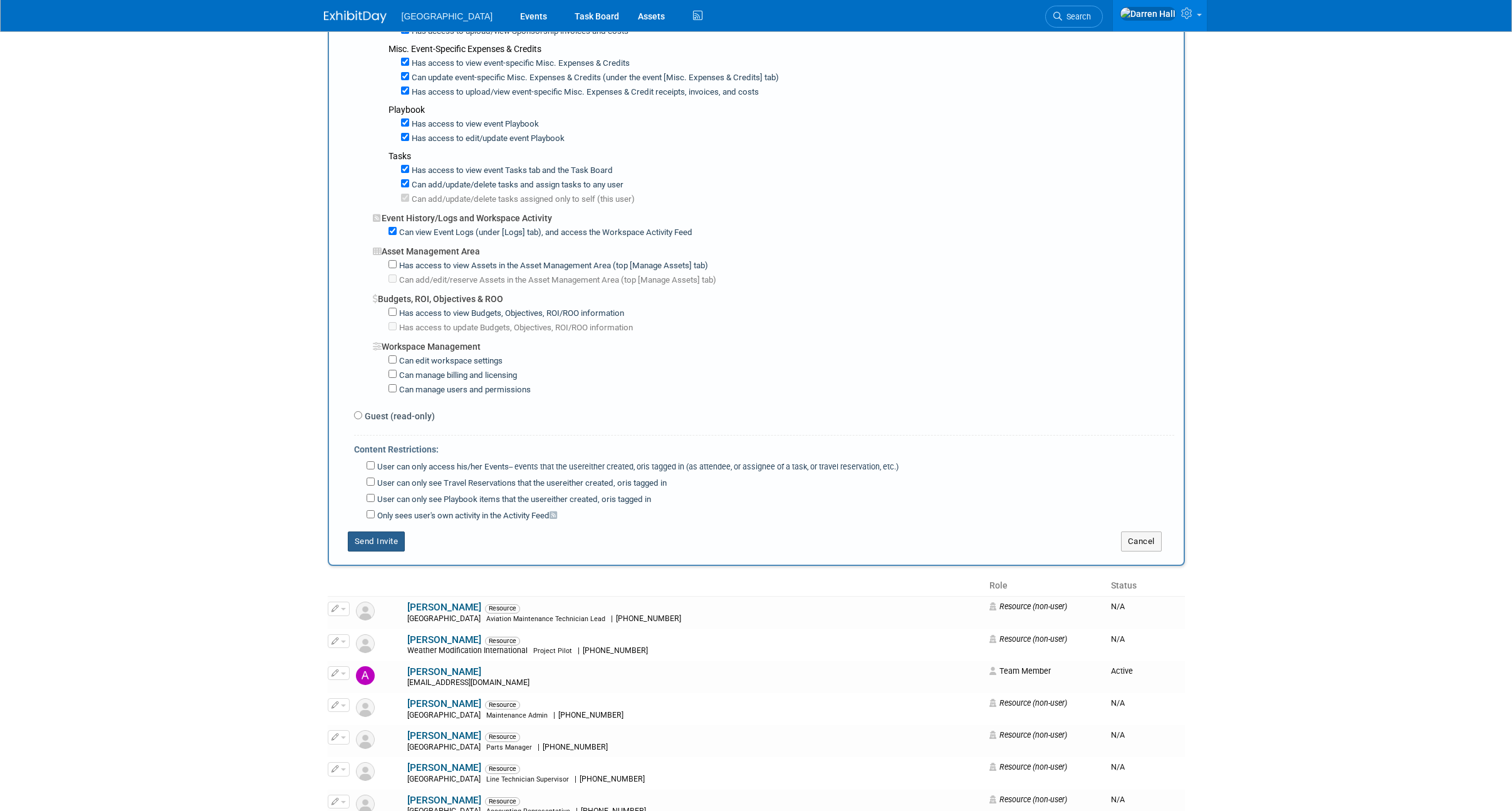
click at [386, 538] on button "Send Invite" at bounding box center [377, 541] width 58 height 20
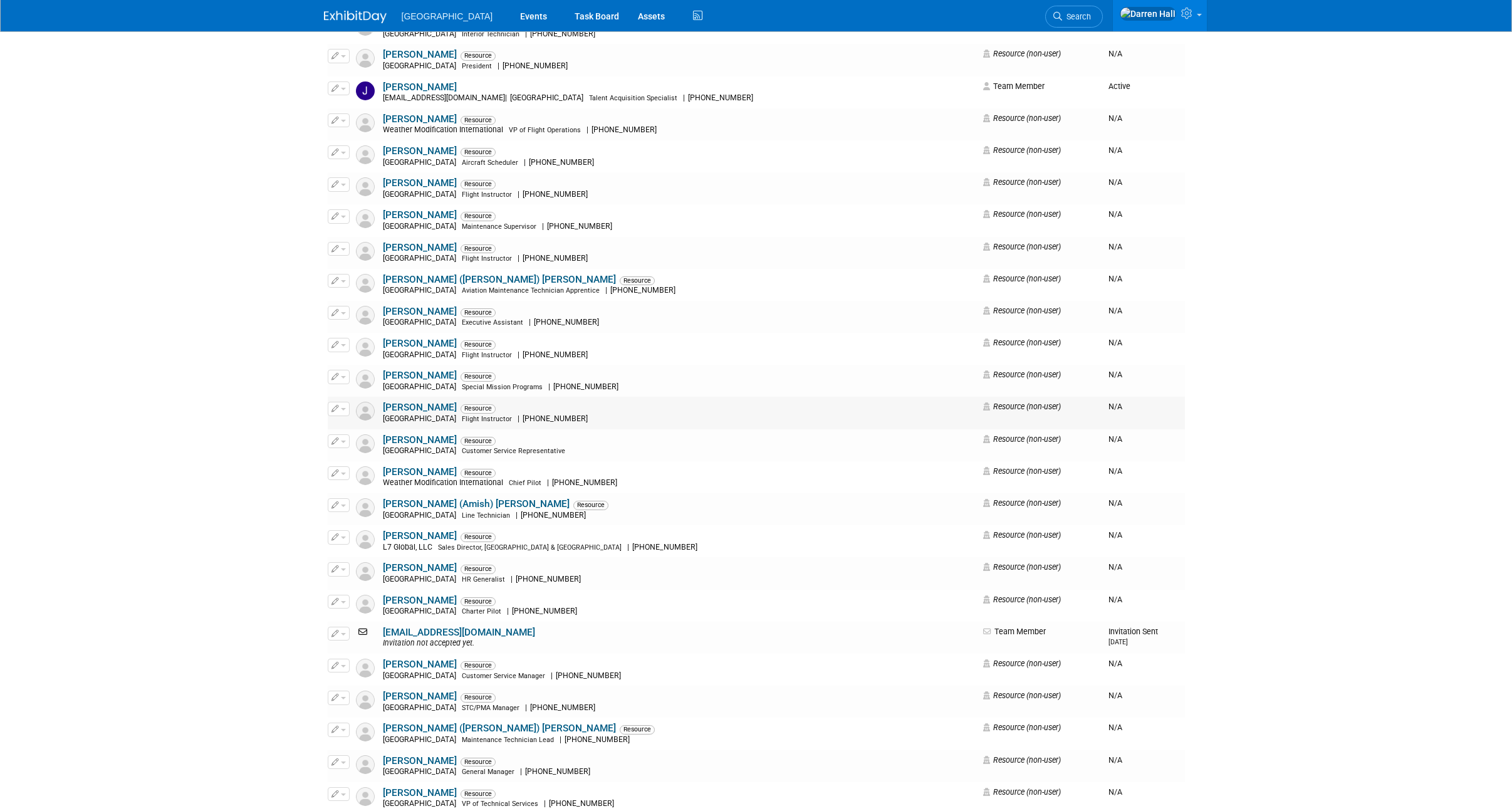
scroll to position [1635, 0]
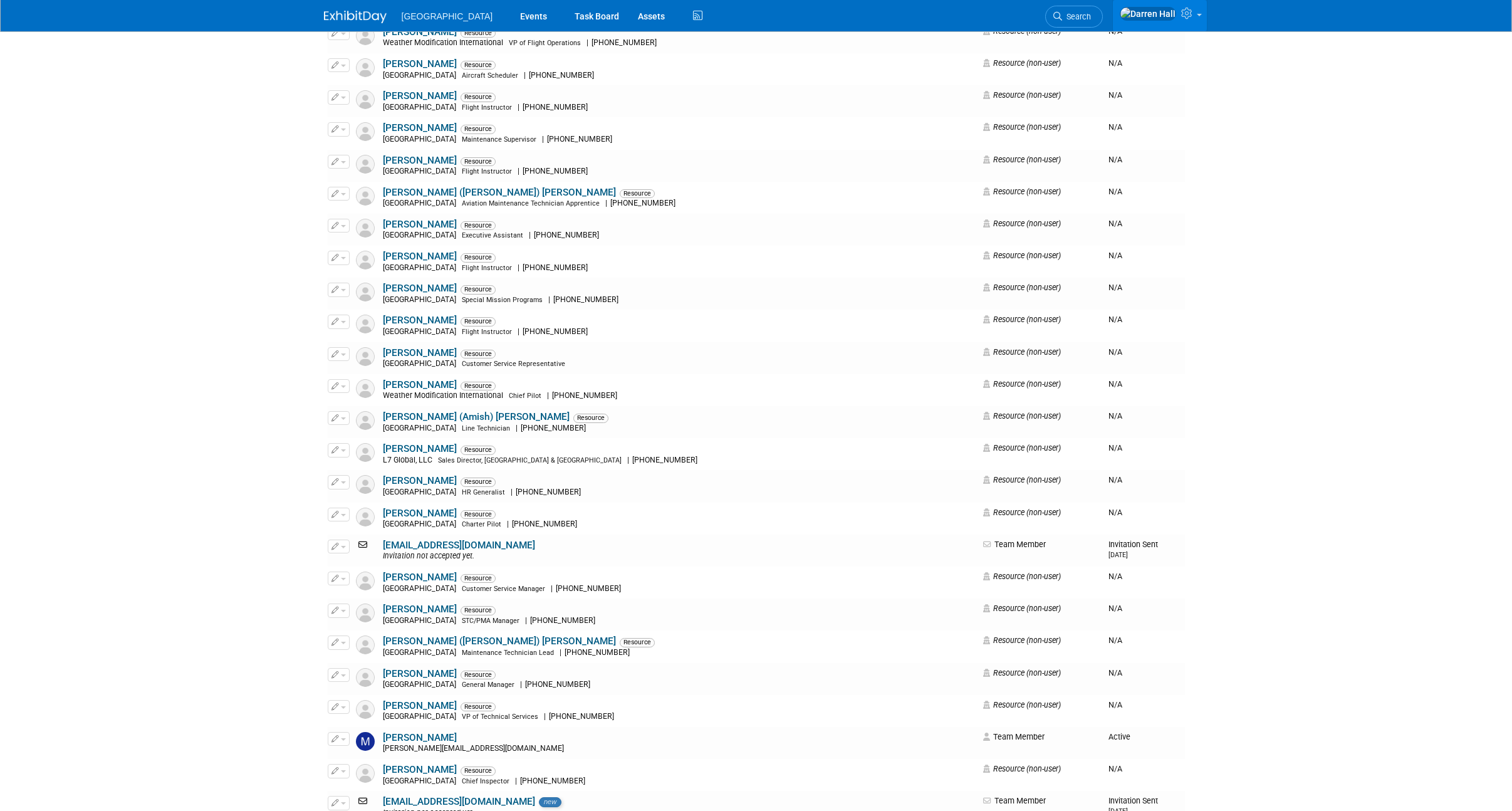
click at [1200, 16] on span at bounding box center [1198, 14] width 5 height 3
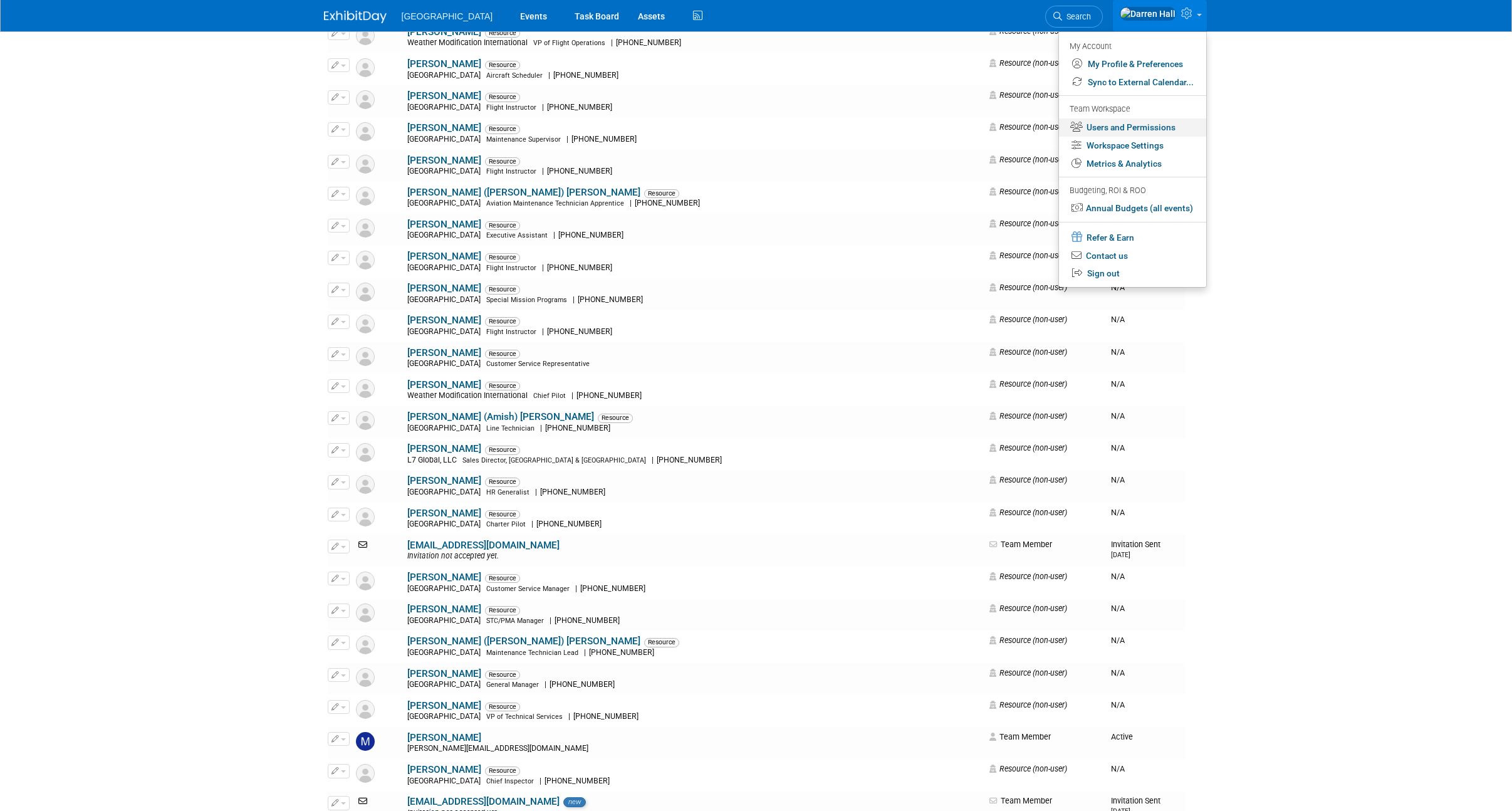
click at [1117, 124] on link "Users and Permissions" at bounding box center [1132, 127] width 148 height 18
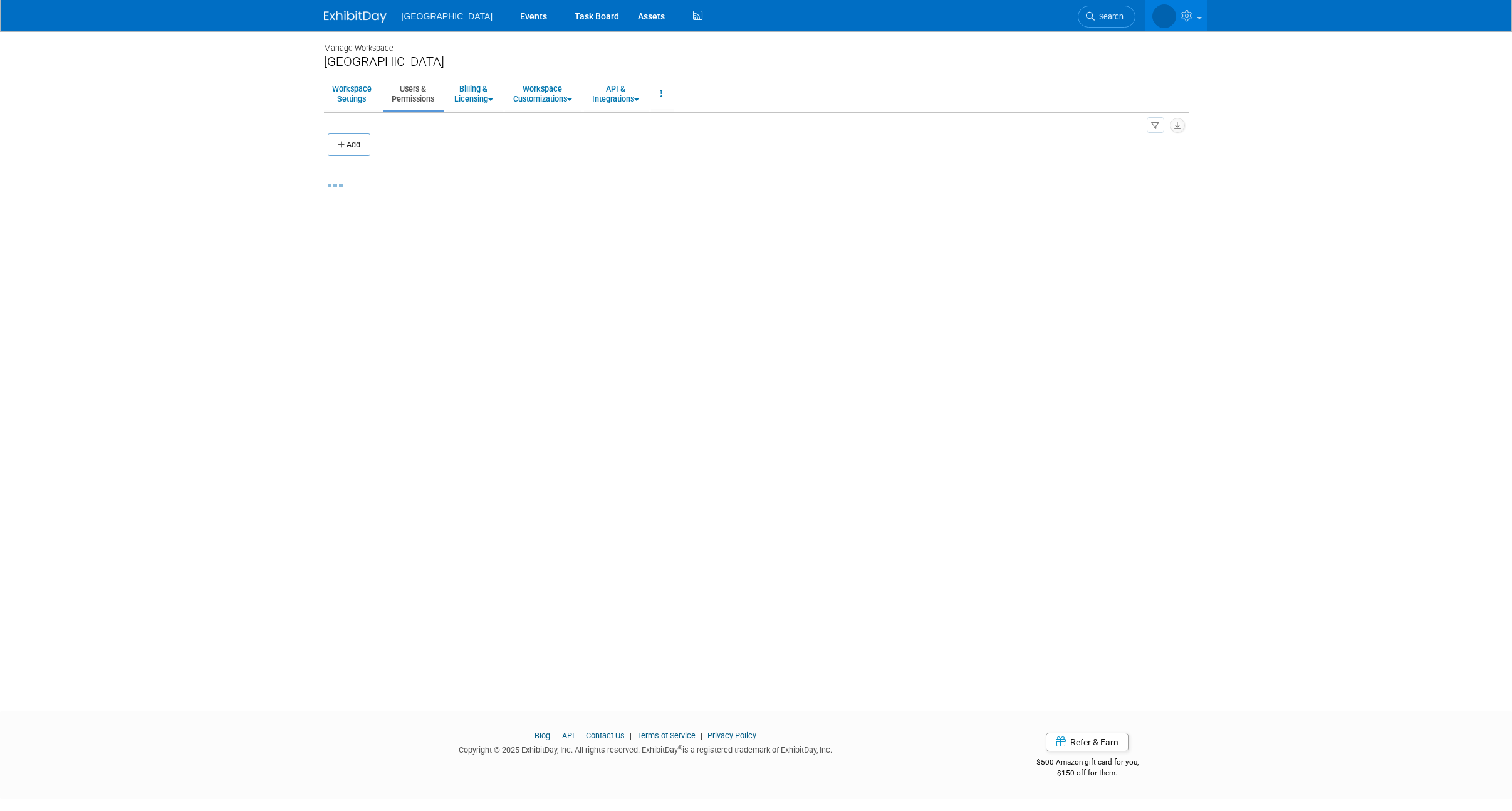
click at [361, 145] on button "Add" at bounding box center [349, 145] width 42 height 23
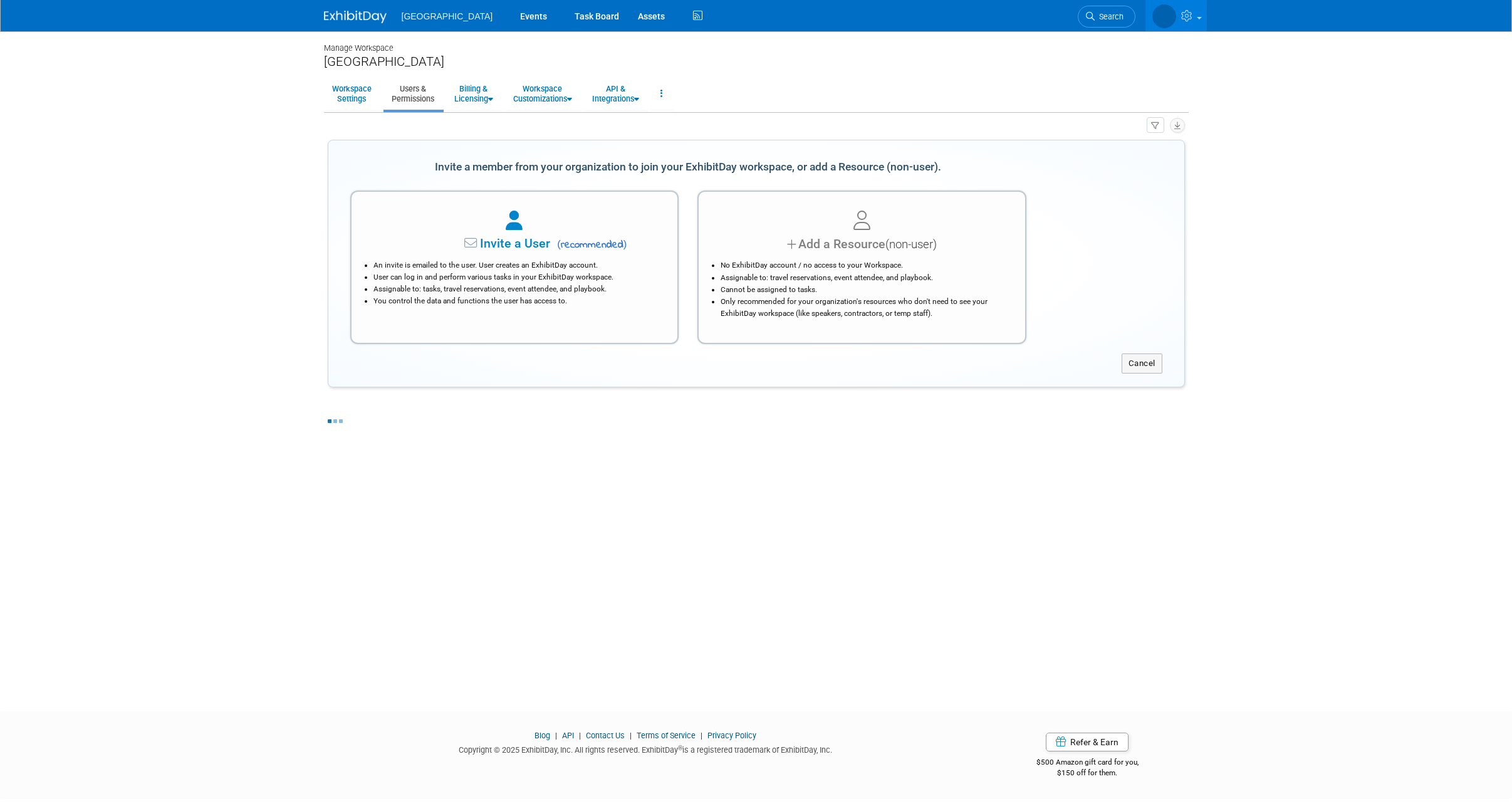
click at [518, 239] on span "Invite a User" at bounding box center [476, 243] width 149 height 14
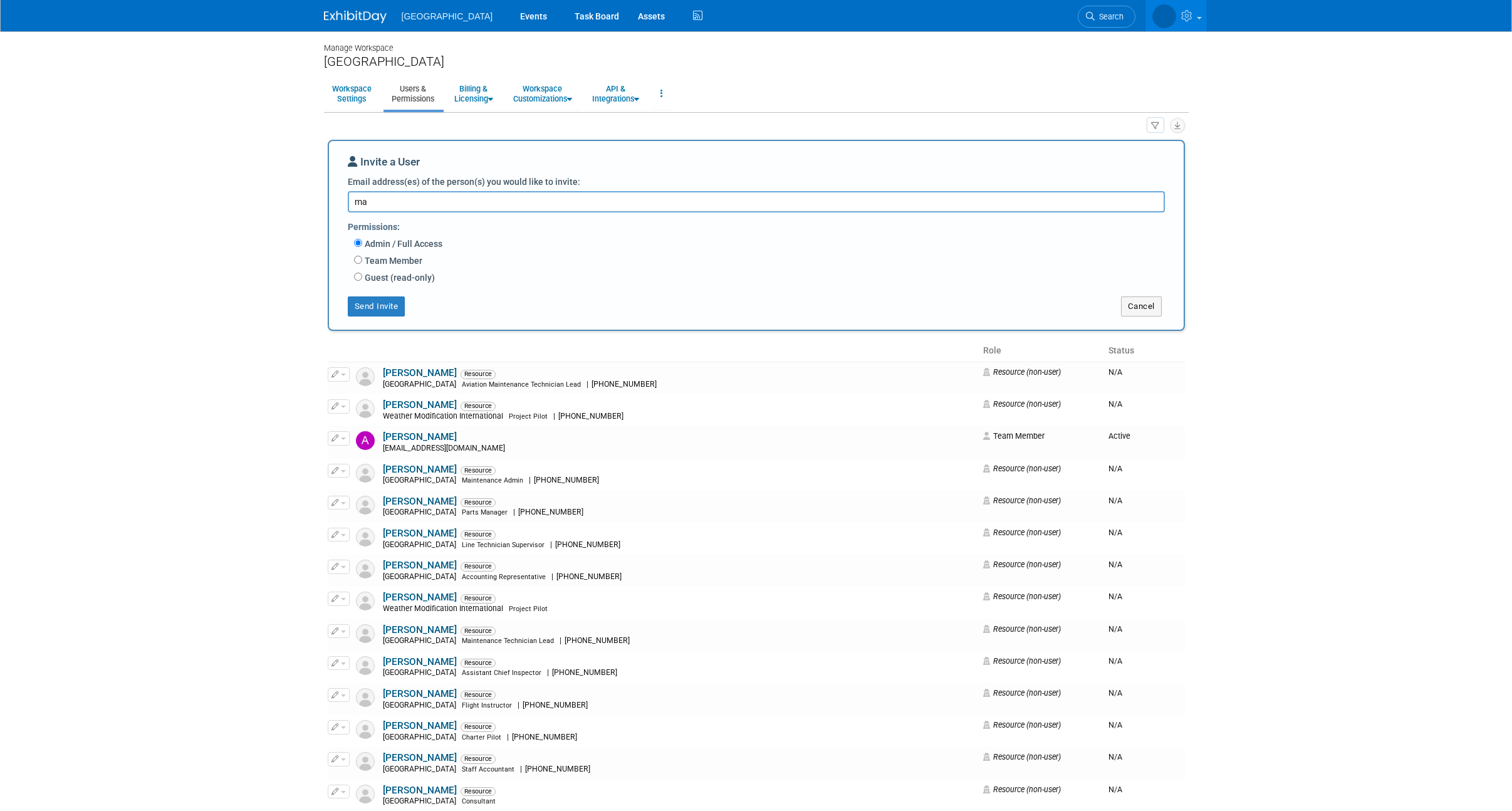
type textarea "m"
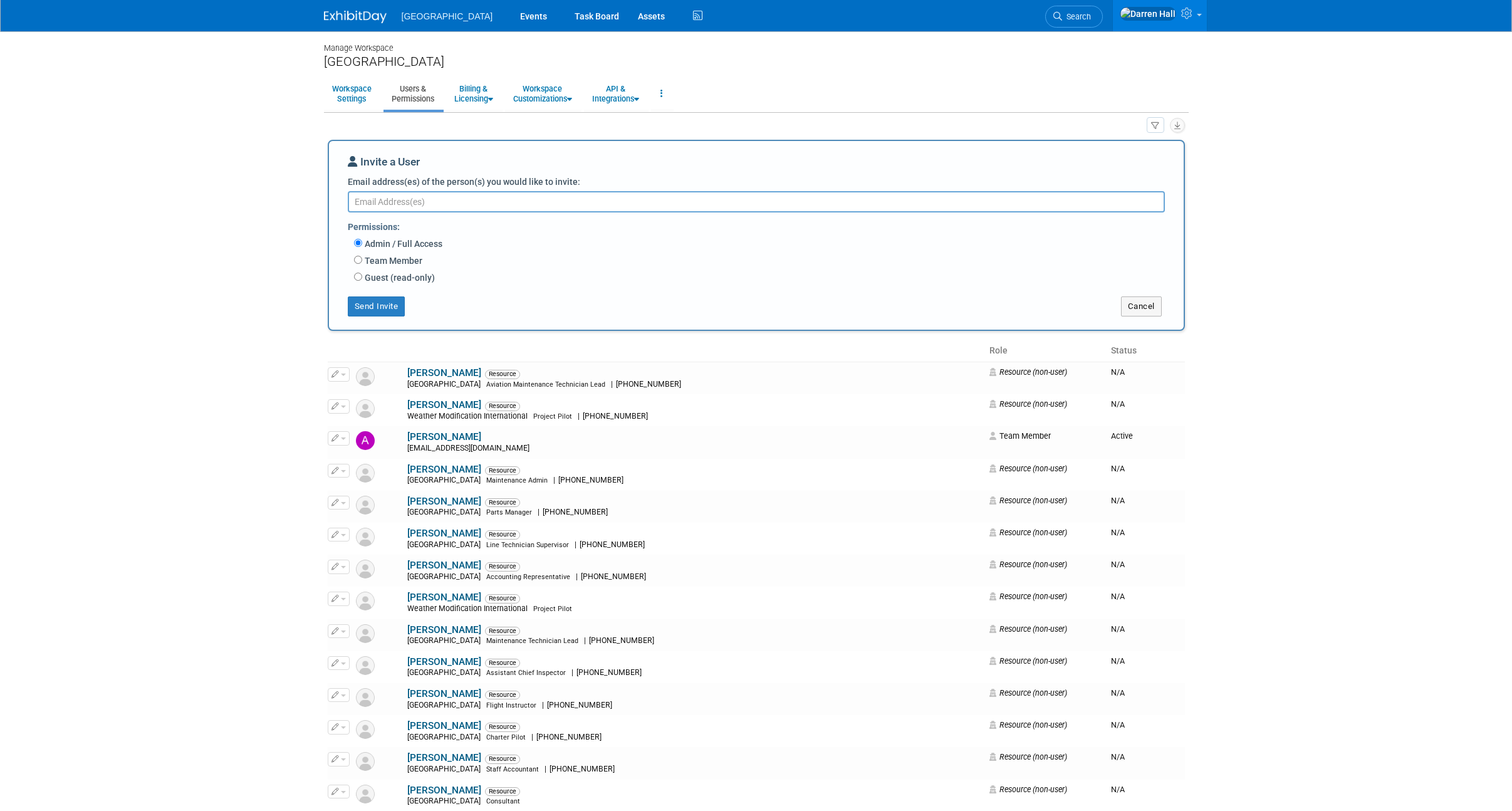
paste textarea "mskarohlid@weathermod.com"
type textarea "mskarohlid@weathermod.com"
click at [356, 260] on input "Team Member" at bounding box center [358, 260] width 8 height 8
radio input "true"
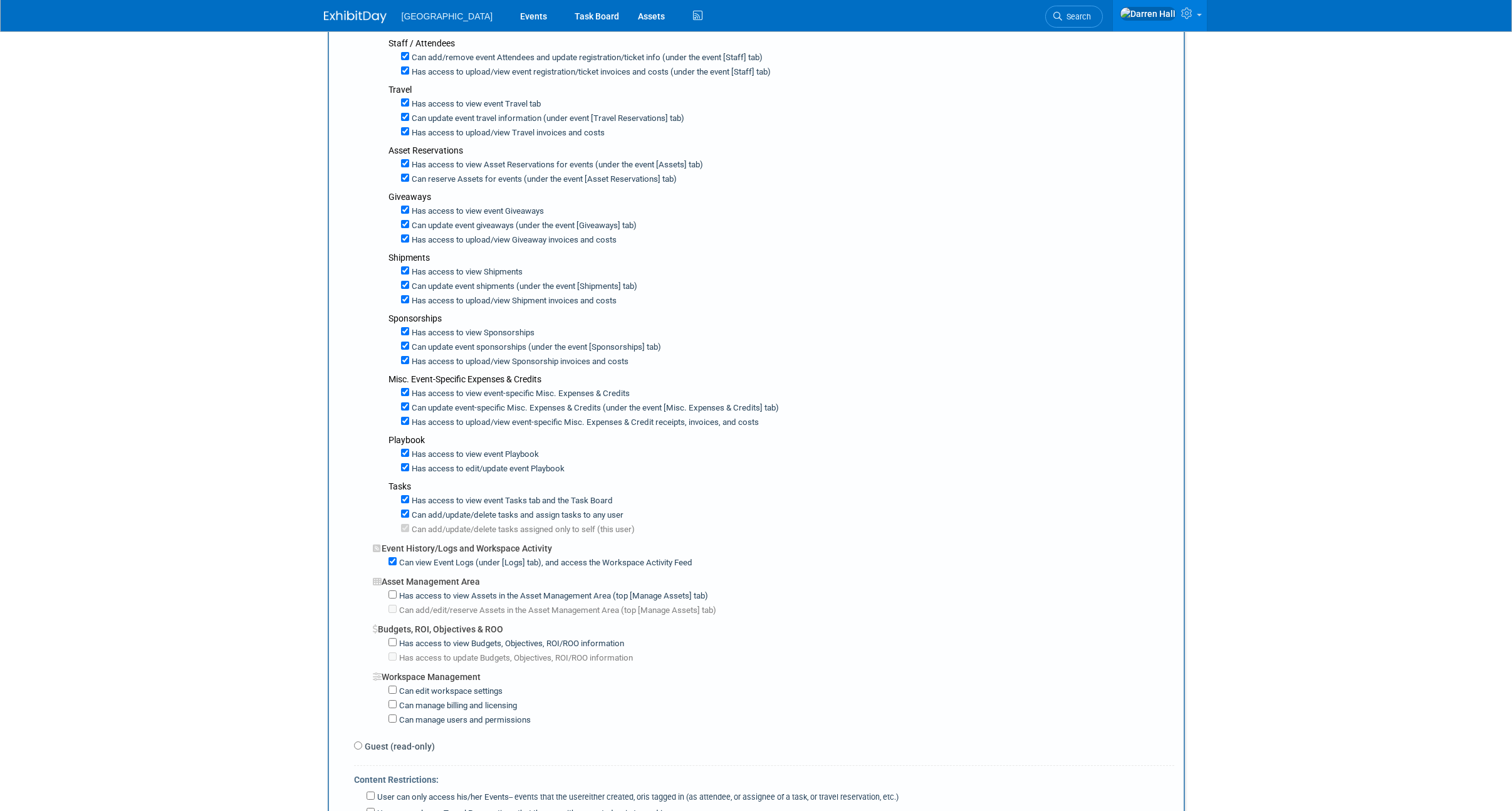
scroll to position [499, 0]
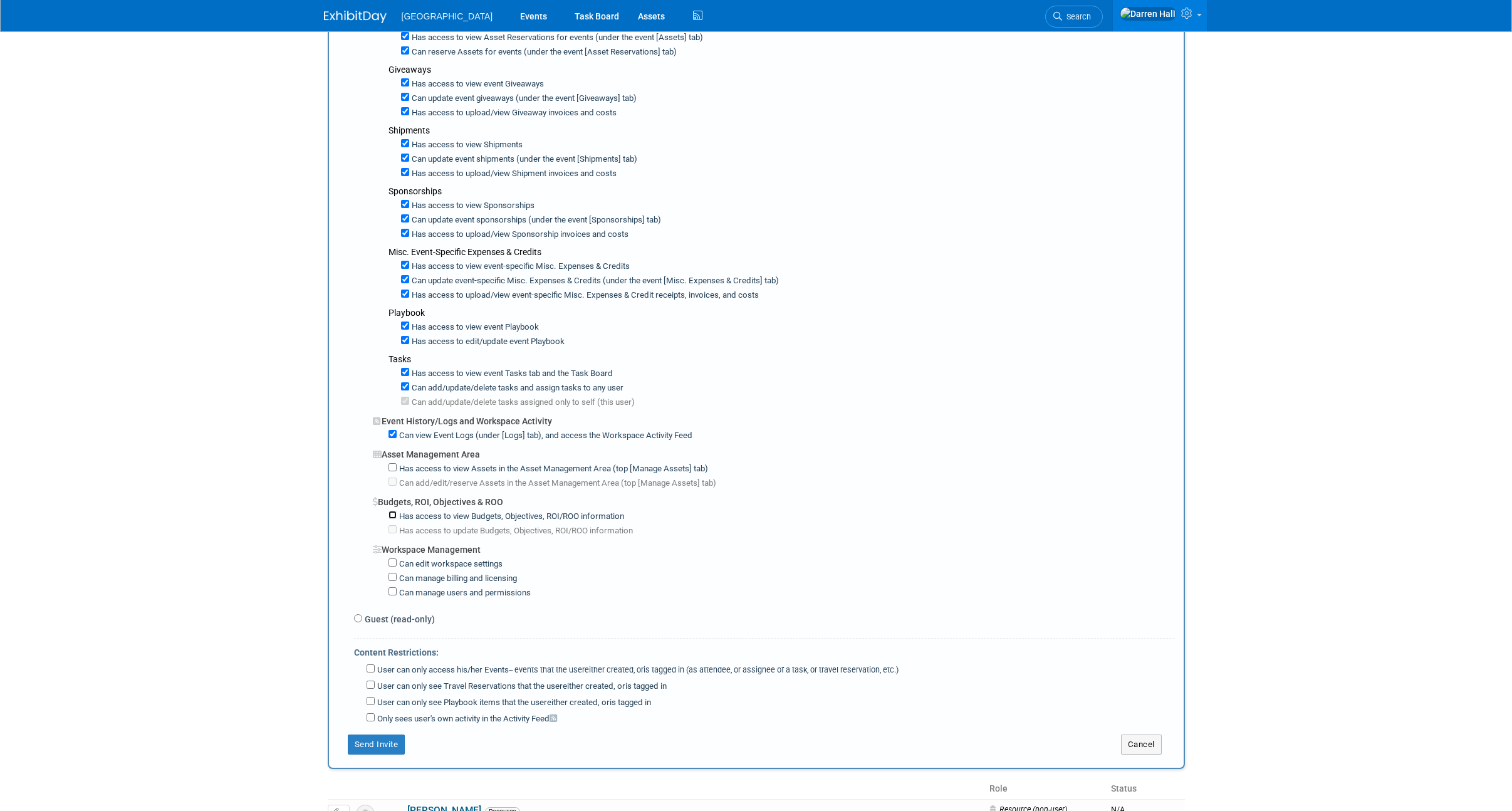
click at [394, 511] on input "Has access to view Budgets, Objectives, ROI/ROO information" at bounding box center [392, 515] width 8 height 8
checkbox input "true"
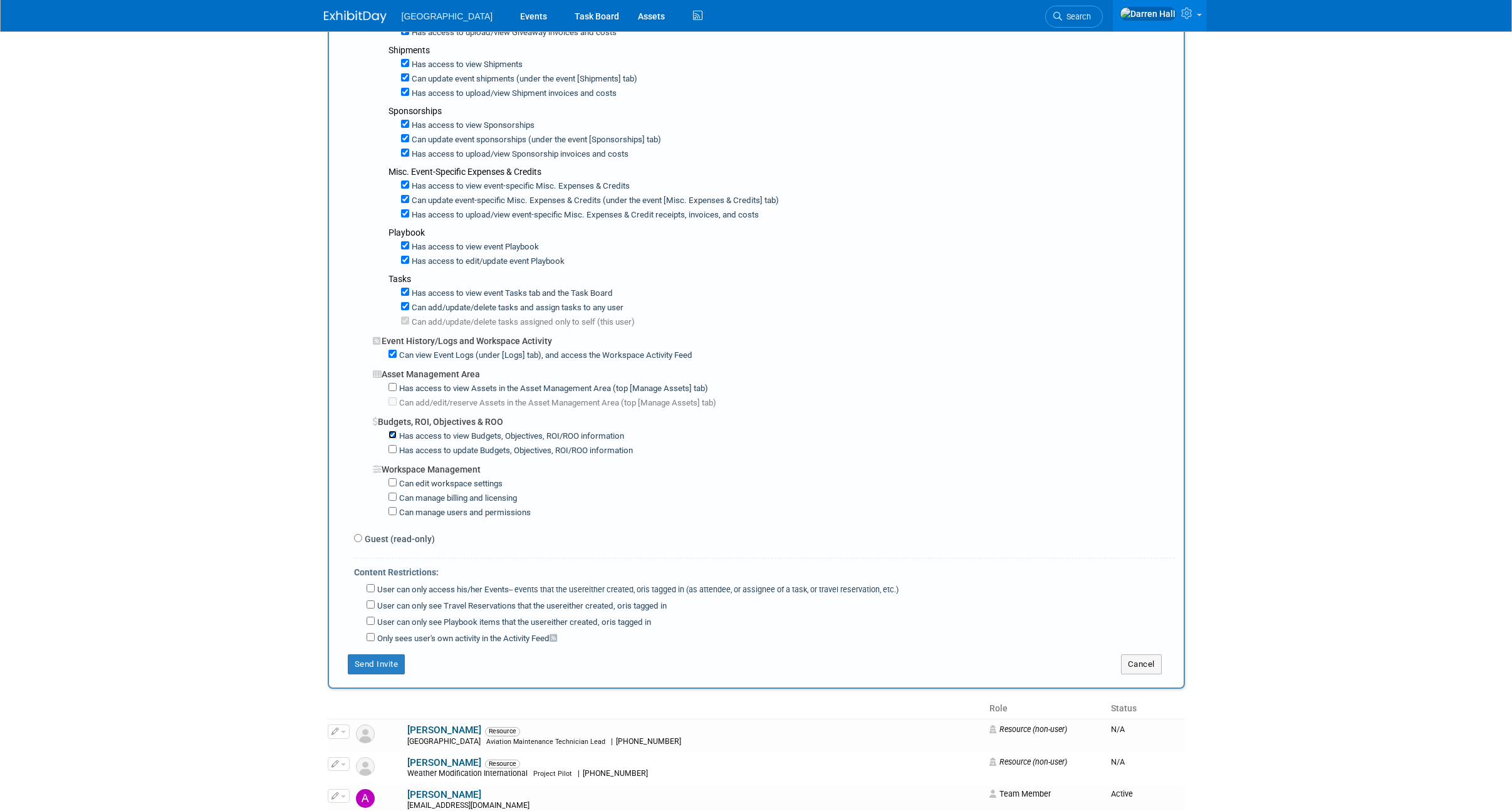
scroll to position [585, 0]
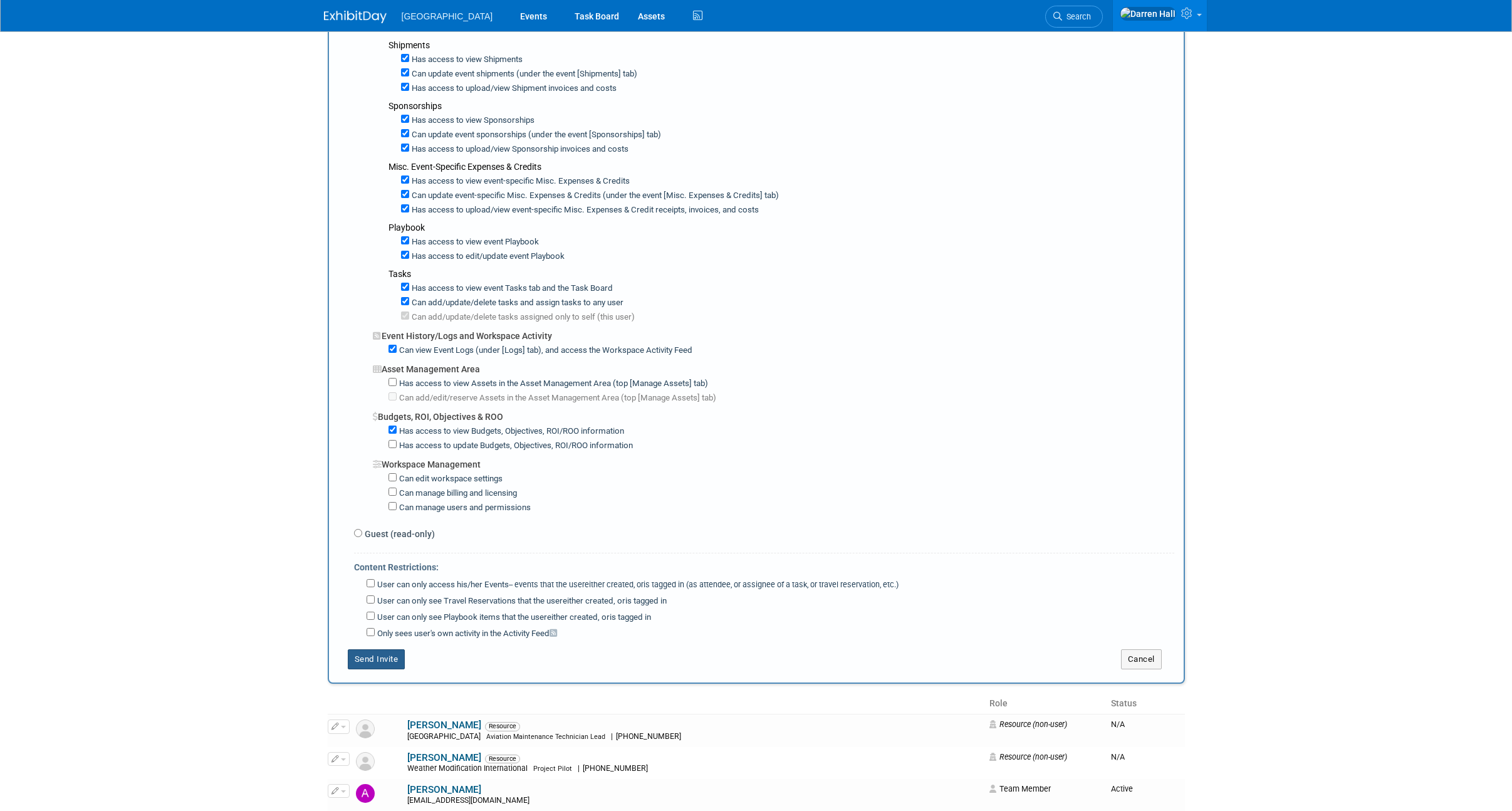
click at [383, 657] on button "Send Invite" at bounding box center [377, 659] width 58 height 20
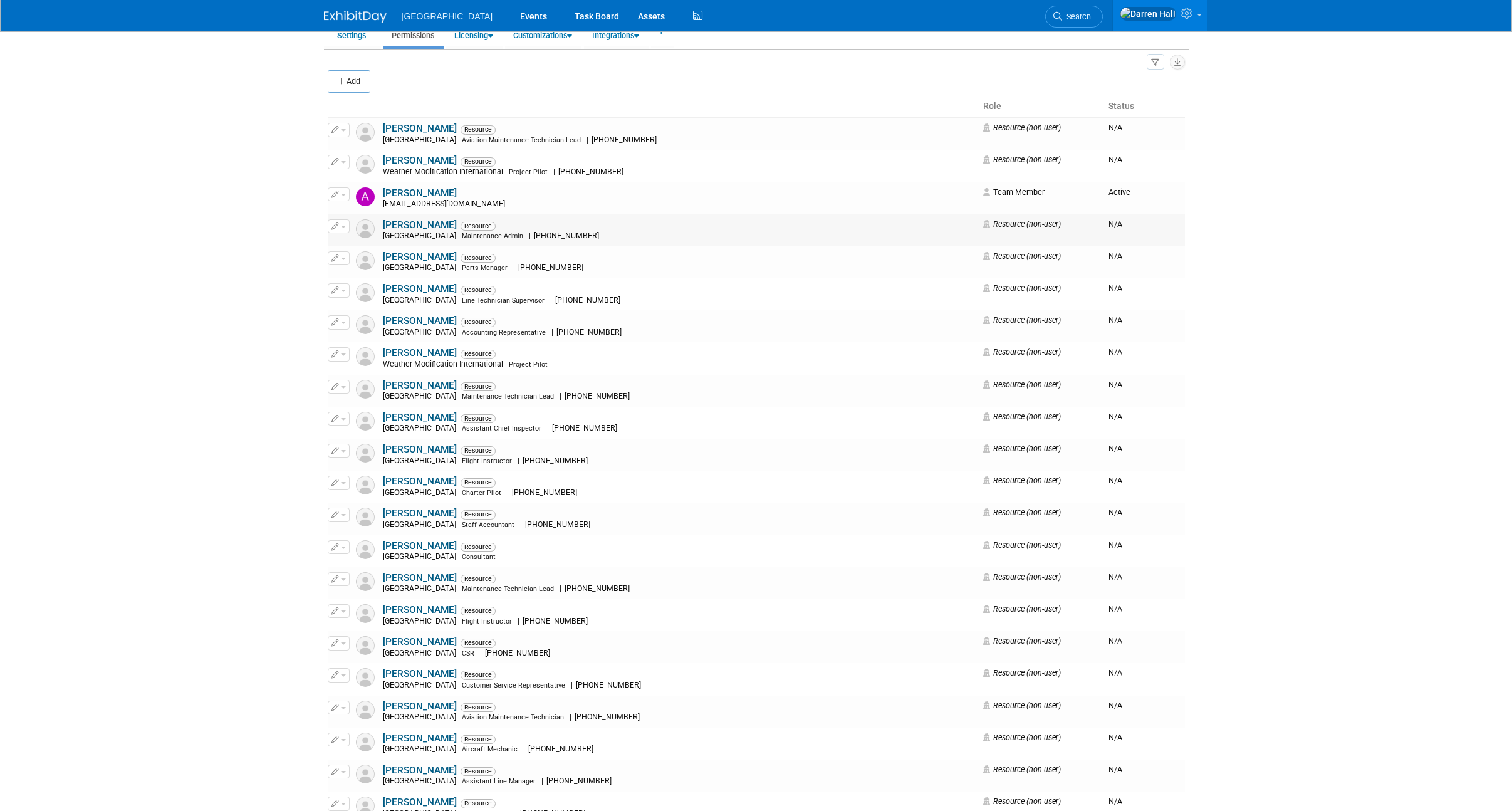
scroll to position [0, 0]
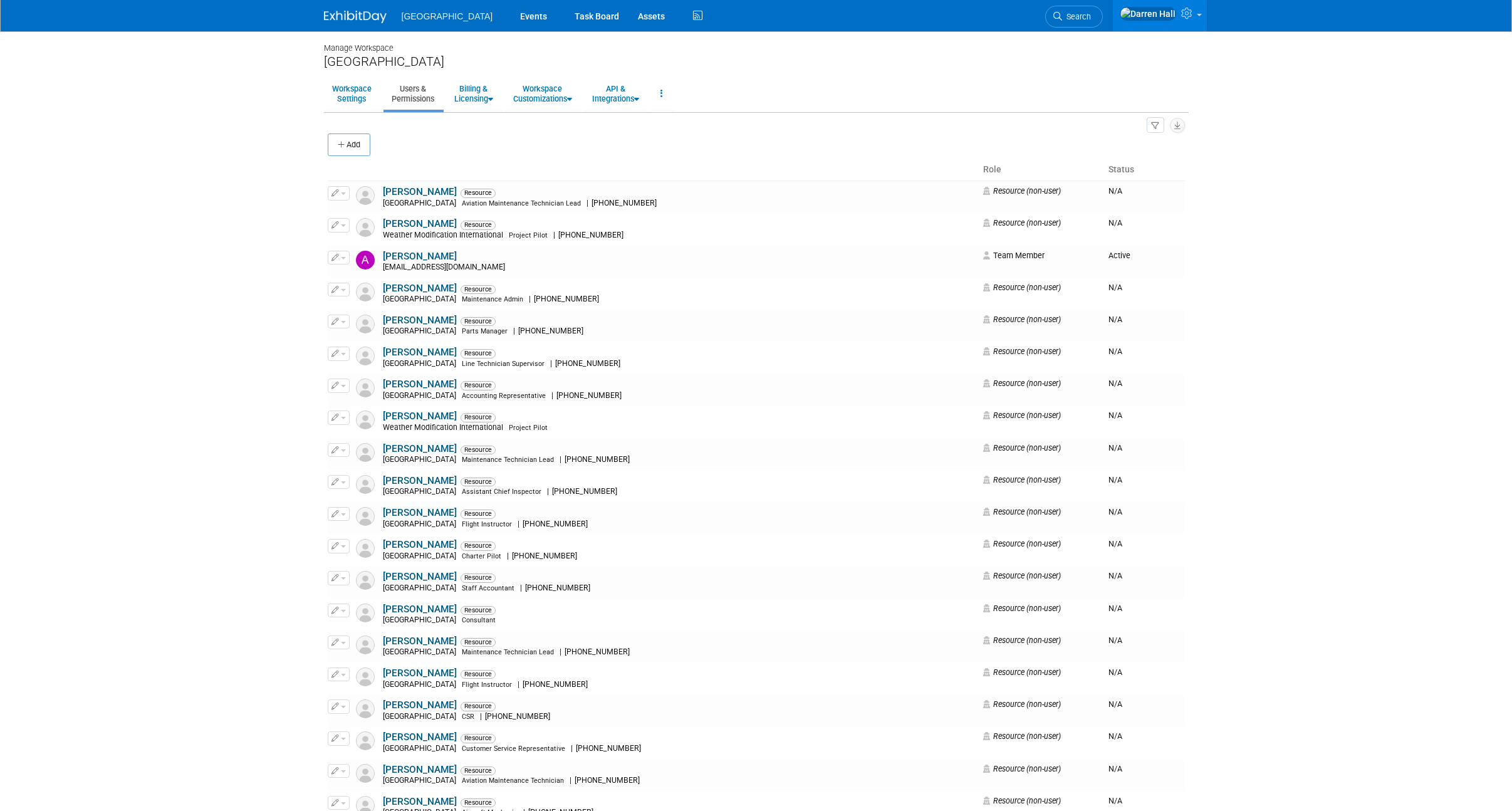
click at [350, 21] on img at bounding box center [355, 16] width 62 height 12
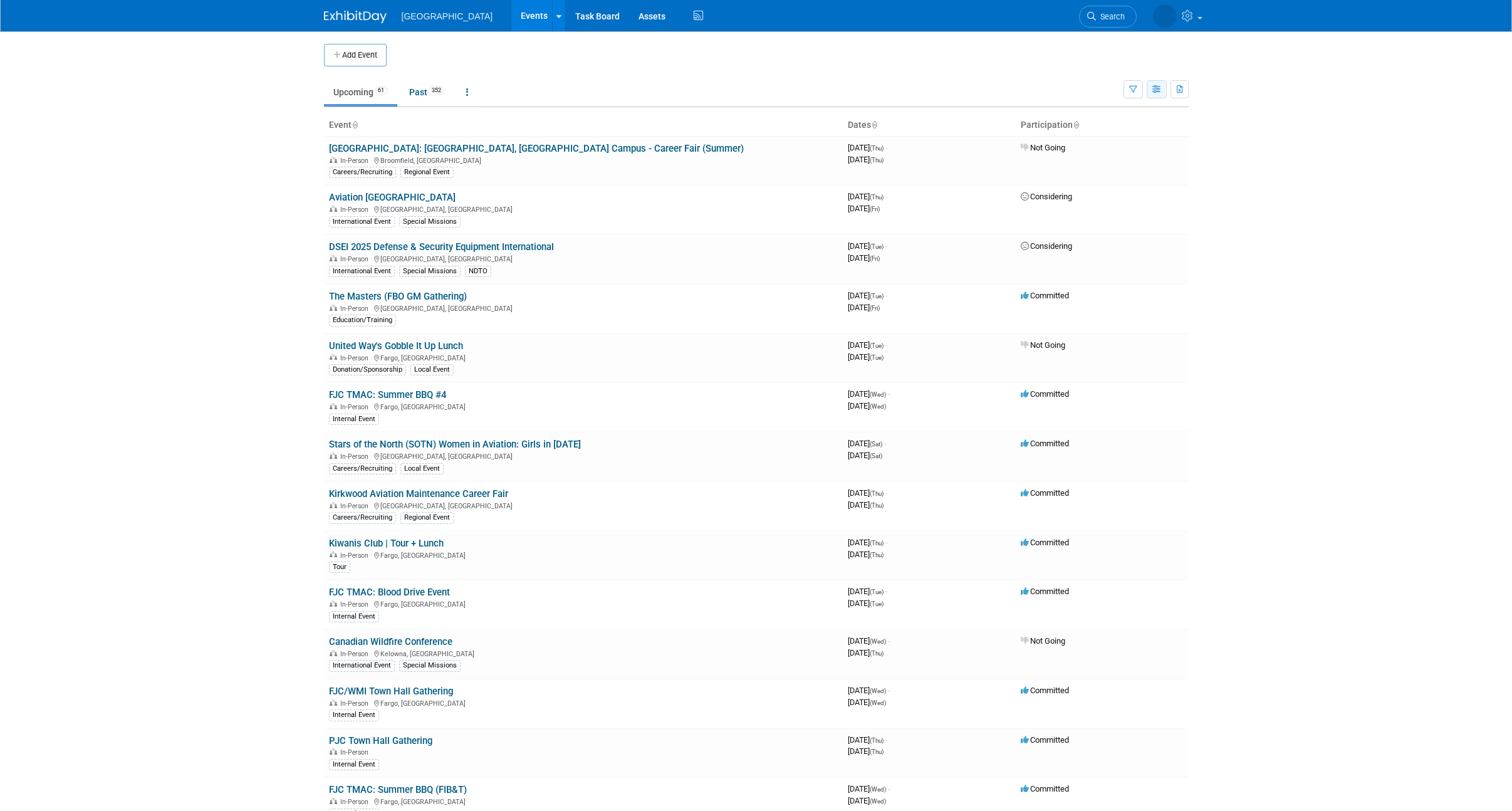
click at [1154, 93] on icon "button" at bounding box center [1157, 90] width 10 height 8
click at [1107, 173] on link "Calendar View" at bounding box center [1105, 172] width 105 height 17
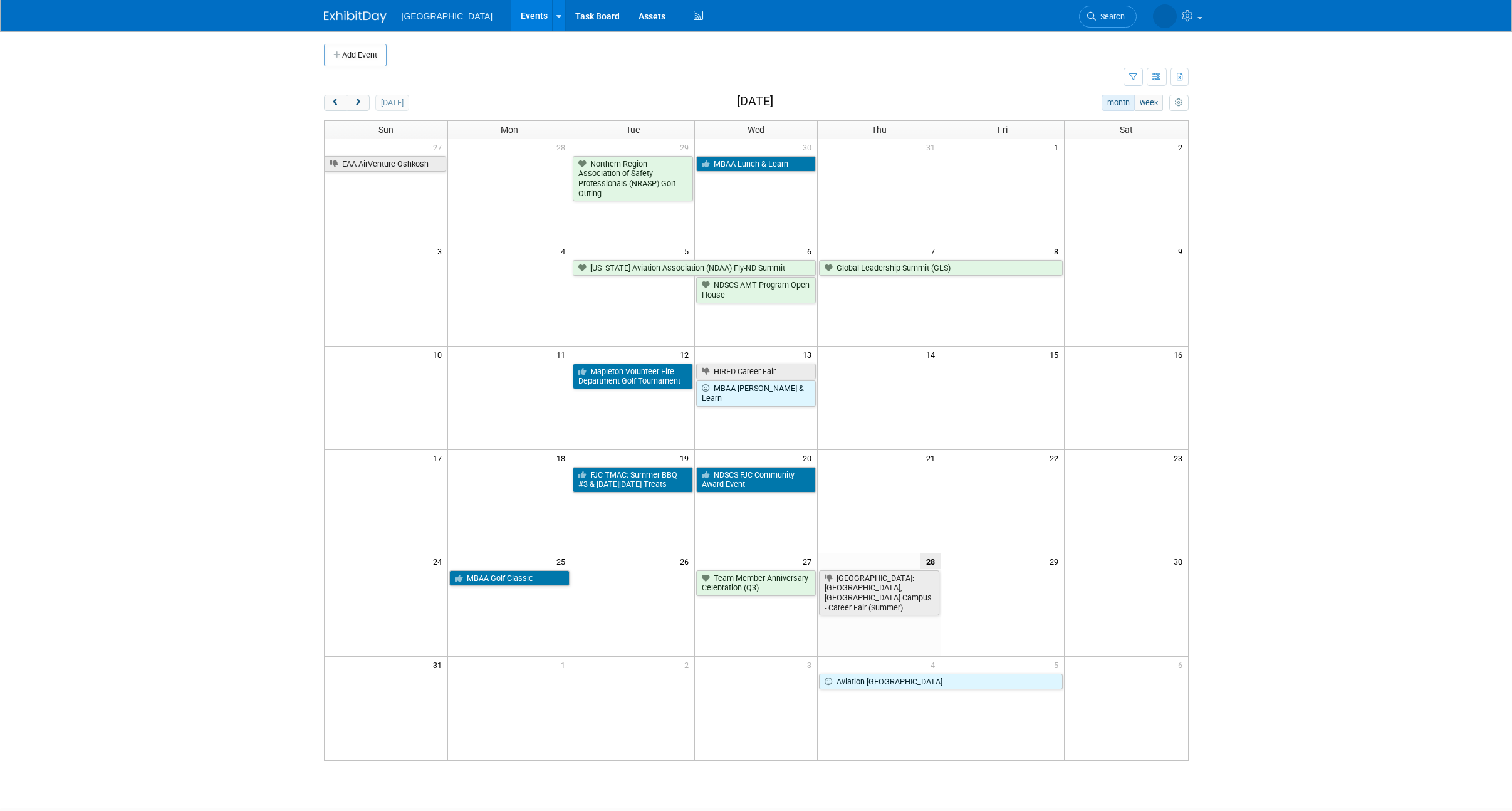
click at [1144, 81] on div "Show: All Events Just My Events Only show events that either I created, or I am…" at bounding box center [1156, 77] width 65 height 22
click at [1156, 78] on icon "button" at bounding box center [1157, 77] width 10 height 8
click at [1104, 119] on link "List View" at bounding box center [1105, 120] width 105 height 17
